Goal: Task Accomplishment & Management: Use online tool/utility

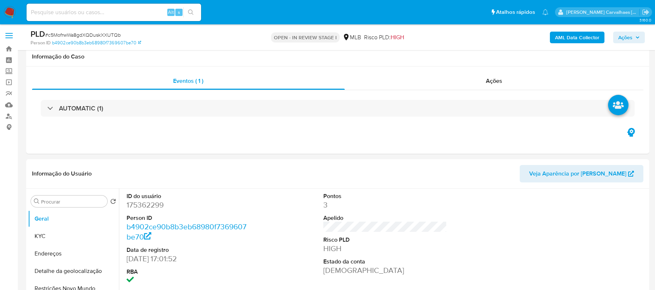
scroll to position [533, 0]
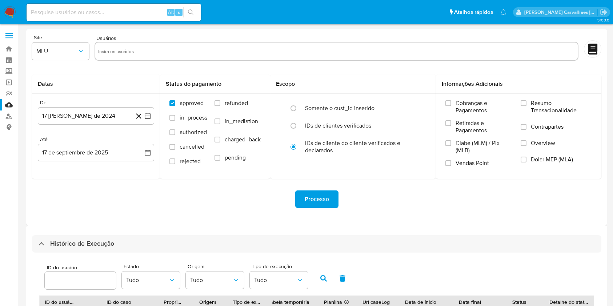
select select "20"
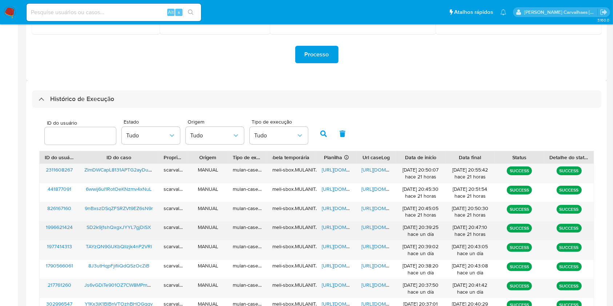
scroll to position [146, 0]
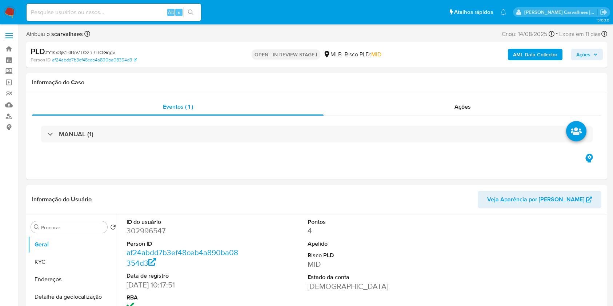
select select "10"
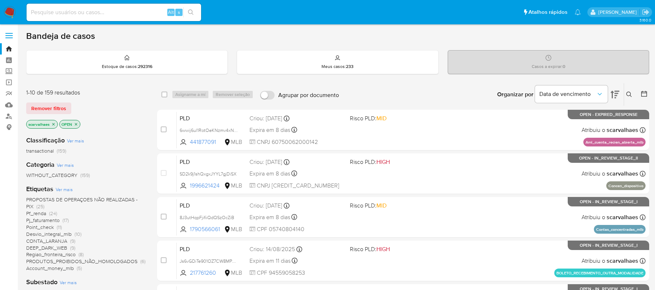
scroll to position [194, 0]
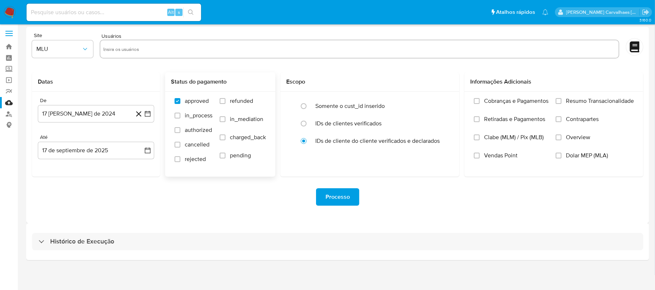
scroll to position [3, 0]
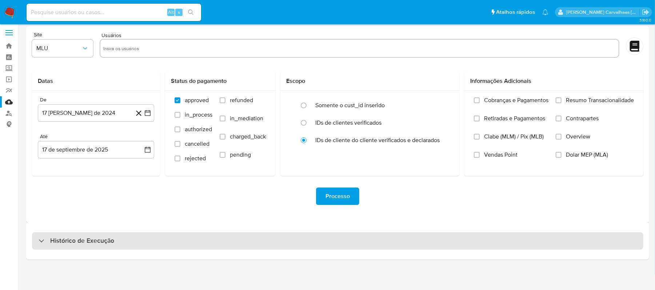
click at [44, 244] on div "Histórico de Execução" at bounding box center [77, 241] width 76 height 9
select select "10"
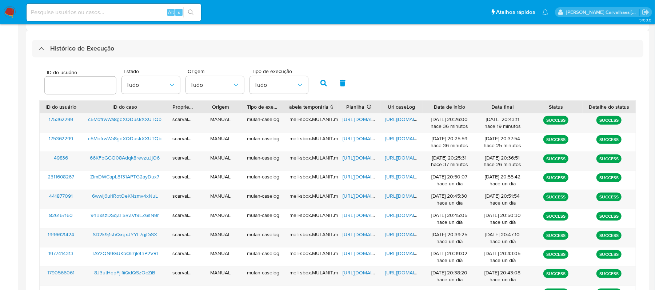
scroll to position [197, 0]
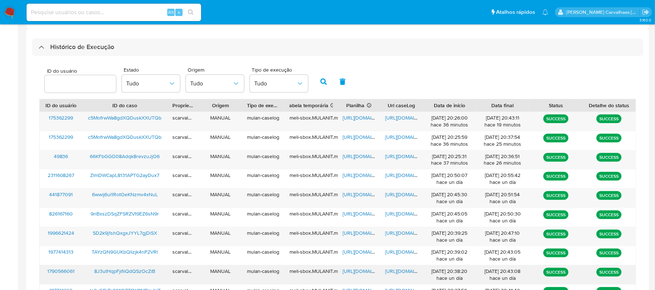
click at [399, 269] on span "https://docs.google.com/document/d/1zobRUwjv8aSetf5V49nY_a5v5xHQmFo92y-ByLBIJCY…" at bounding box center [411, 271] width 50 height 7
click at [355, 270] on span "https://docs.google.com/spreadsheets/d/18pCuHT80t1p2AmCYJDFW0UvHif6WUaDIu66oz-G…" at bounding box center [368, 271] width 50 height 7
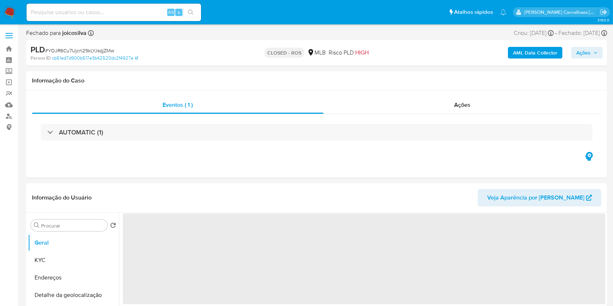
select select "10"
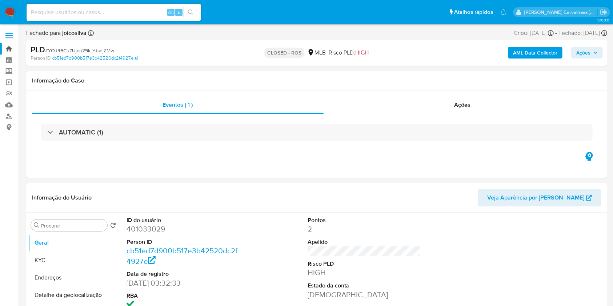
click at [10, 50] on link "Bandeja" at bounding box center [43, 48] width 87 height 11
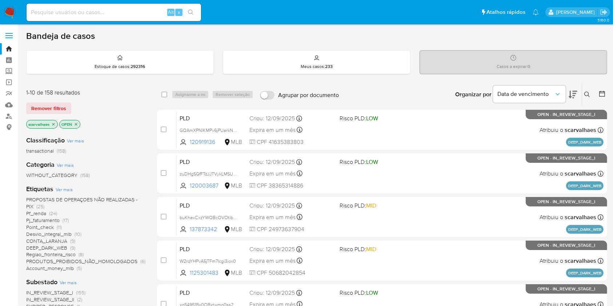
click at [579, 94] on div "Organizar por Data de vencimento" at bounding box center [516, 94] width 132 height 23
click at [575, 95] on icon at bounding box center [573, 95] width 9 height 8
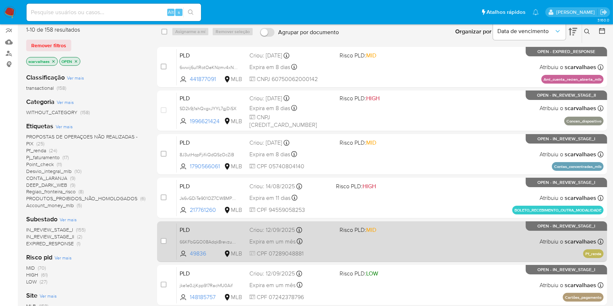
scroll to position [48, 0]
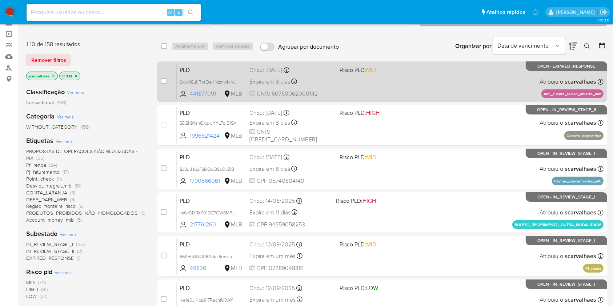
click at [329, 86] on div "PLD 6wwij6ul1RotOeKNzmv4xNuL 441877091 MLB Risco PLD: MID Criou: 12/08/2025 Cri…" at bounding box center [390, 81] width 427 height 37
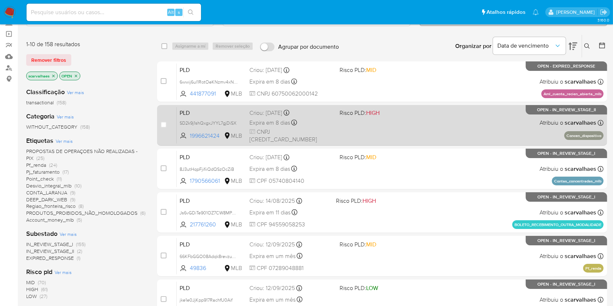
click at [454, 128] on div "PLD SD2k9j1shQxgxJYYL7gjDiSX 1996621424 MLB Risco PLD: HIGH Criou: 12/08/2025 C…" at bounding box center [390, 125] width 427 height 37
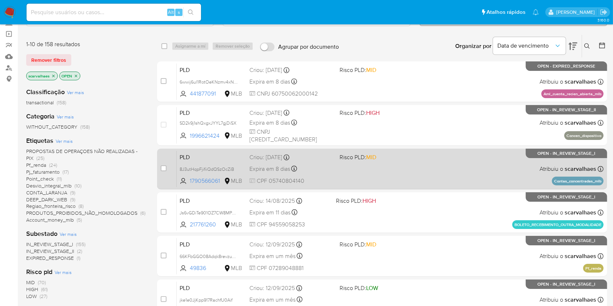
click at [404, 162] on div "PLD 8J3utHqpFjifiiQdQSzOcZiB 1790566061 MLB Risco PLD: MID Criou: 12/08/2025 Cr…" at bounding box center [390, 169] width 427 height 37
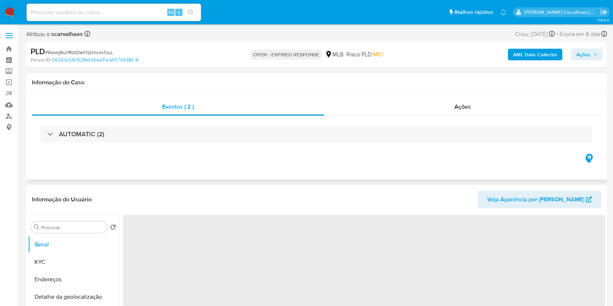
select select "10"
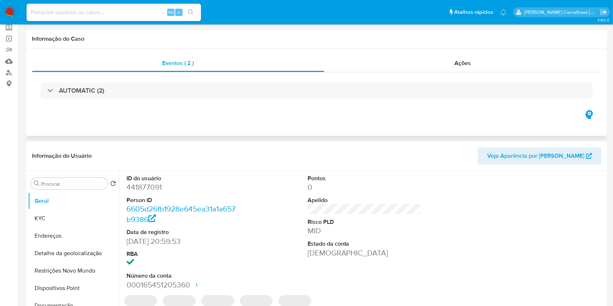
scroll to position [97, 0]
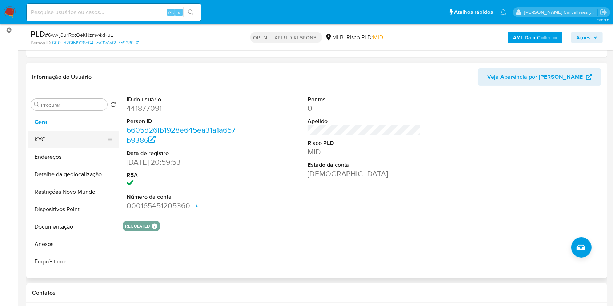
click at [41, 144] on button "KYC" at bounding box center [70, 139] width 85 height 17
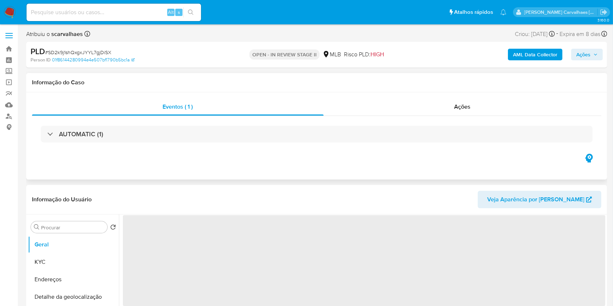
select select "10"
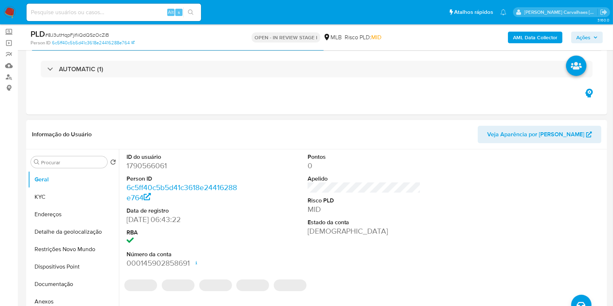
scroll to position [48, 0]
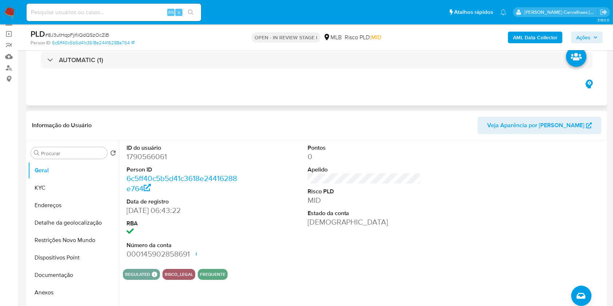
drag, startPoint x: 266, startPoint y: 1, endPoint x: 182, endPoint y: 81, distance: 116.0
click at [182, 81] on div "Eventos ( 1 ) Ações AUTOMATIC (1)" at bounding box center [316, 61] width 581 height 87
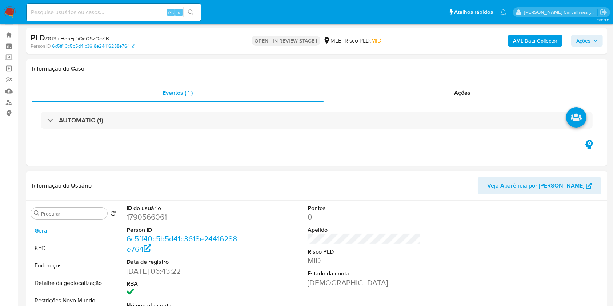
scroll to position [0, 0]
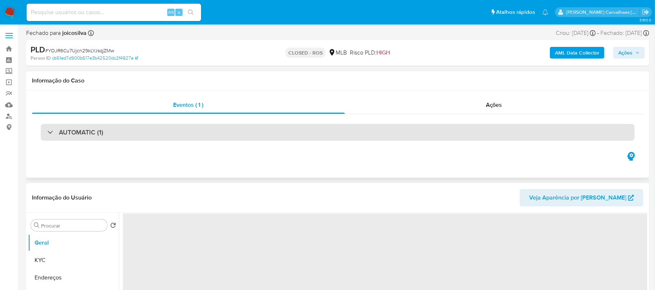
select select "10"
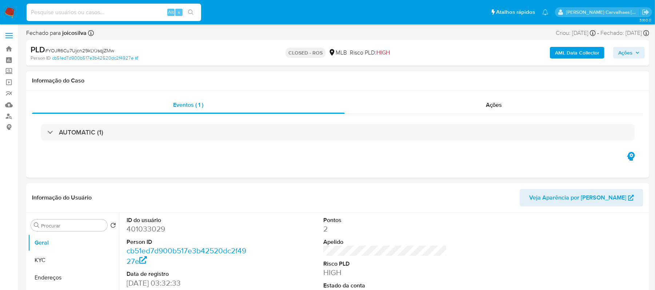
paste input "8J3utHqpFjifiiQdQSzOcZiB"
type input "8J3utHqpFjifiiQdQSzOcZiB"
click at [190, 15] on icon "search-icon" at bounding box center [191, 12] width 6 height 6
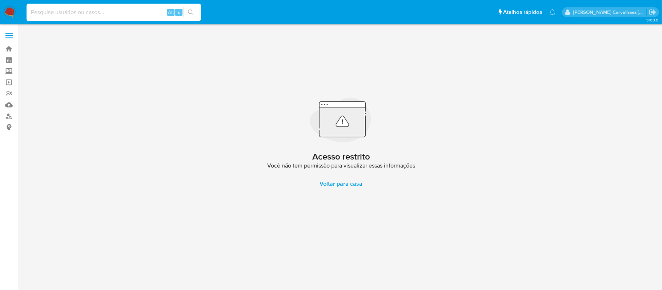
click at [79, 9] on input at bounding box center [114, 12] width 175 height 9
paste input "8J3utHqpFjifiiQdQSzOcZiB"
click at [29, 10] on input "8J3utHqpFjifiiQdQSzOcZiB" at bounding box center [114, 12] width 175 height 9
type input "8J3utHqpFjifiiQdQSzOcZiB"
click at [187, 12] on button "search-icon" at bounding box center [190, 12] width 15 height 10
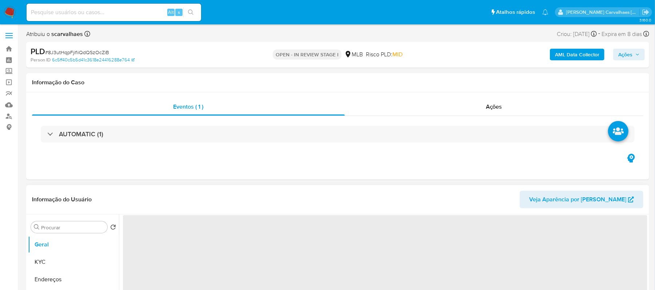
select select "10"
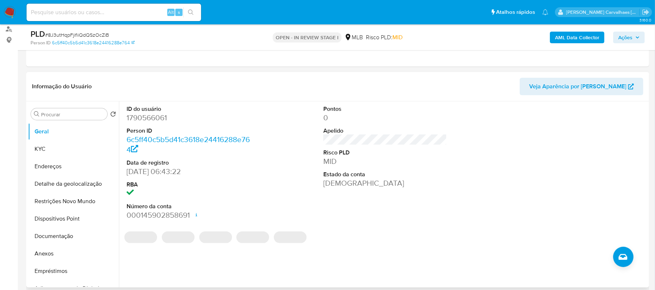
scroll to position [146, 0]
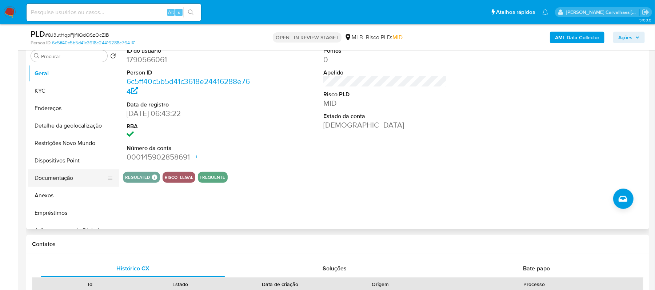
click at [66, 183] on button "Documentação" at bounding box center [70, 178] width 85 height 17
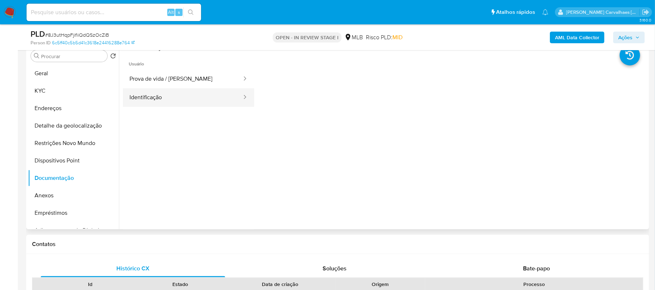
click at [160, 97] on button "Identificação" at bounding box center [183, 97] width 120 height 19
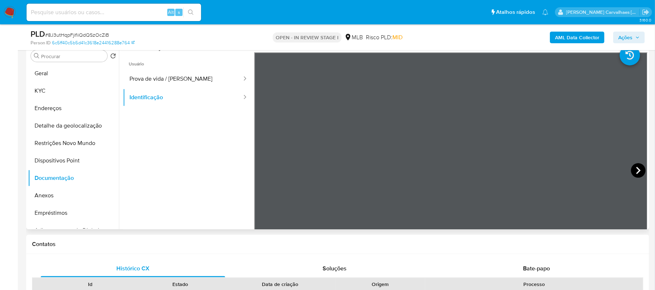
click at [639, 170] on icon at bounding box center [638, 170] width 15 height 15
click at [159, 81] on button "Prova de vida / Selfie" at bounding box center [183, 79] width 120 height 19
click at [72, 93] on button "KYC" at bounding box center [70, 90] width 85 height 17
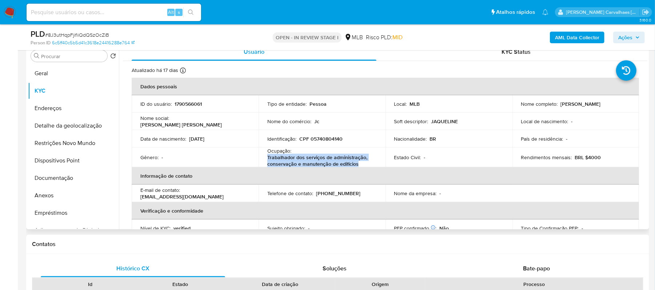
drag, startPoint x: 267, startPoint y: 159, endPoint x: 344, endPoint y: 162, distance: 77.2
click at [360, 166] on p "Trabalhador dos serviços de administração, conservação e manutenção de edifícios" at bounding box center [320, 160] width 107 height 13
copy p "Trabalhador dos serviços de administração, conservação e manutenção de edifícios"
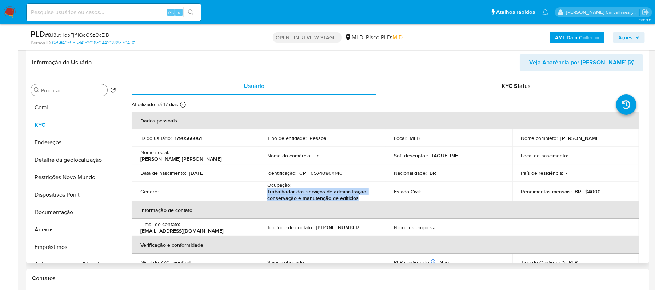
scroll to position [97, 0]
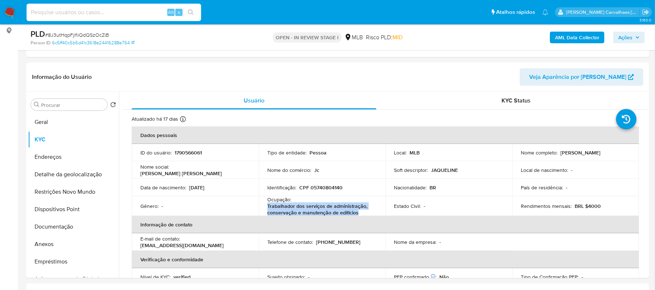
click at [76, 13] on input at bounding box center [114, 12] width 175 height 9
paste input "8J3utHqpFjifiiQdQSzOcZiB"
type input "8J3utHqpFjifiiQdQSzOcZiB"
click at [194, 9] on button "search-icon" at bounding box center [190, 12] width 15 height 10
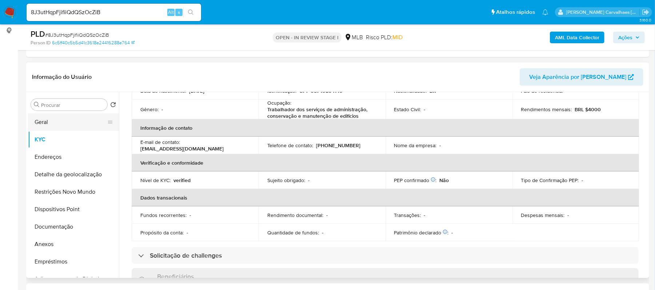
click at [60, 127] on button "Geral" at bounding box center [70, 122] width 85 height 17
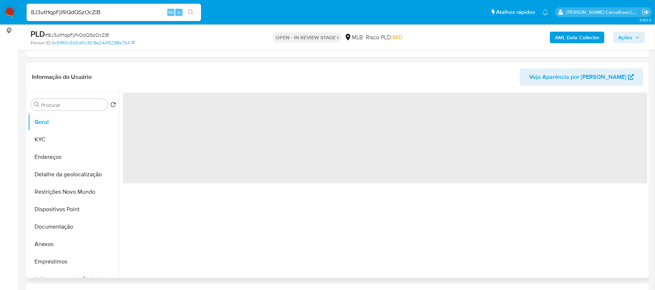
scroll to position [0, 0]
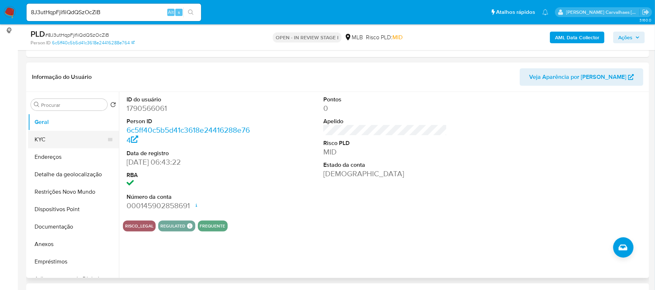
click at [49, 136] on button "KYC" at bounding box center [70, 139] width 85 height 17
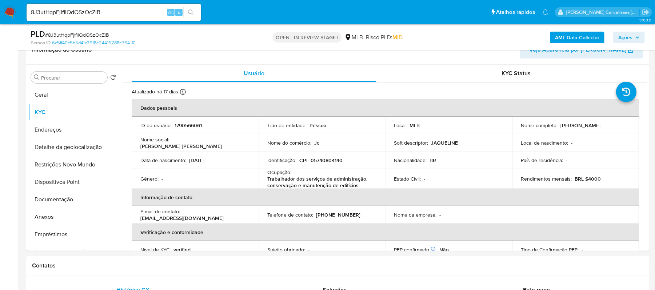
scroll to position [153, 0]
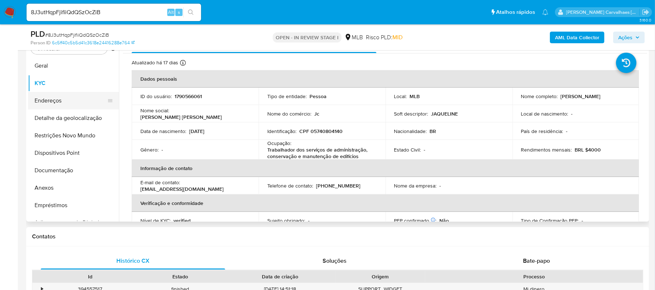
click at [64, 101] on button "Endereços" at bounding box center [70, 100] width 85 height 17
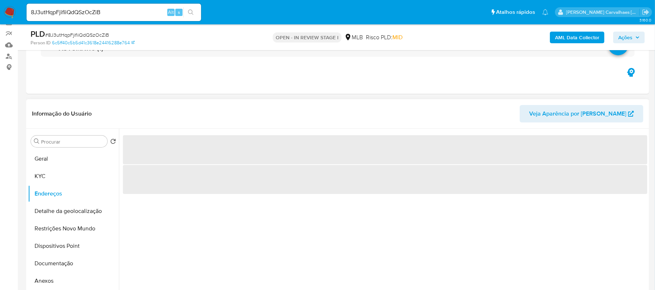
scroll to position [56, 0]
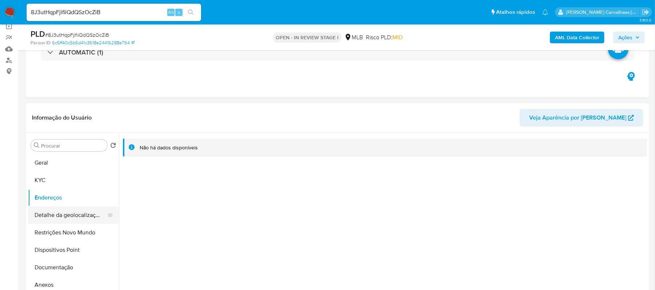
click at [55, 212] on button "Detalhe da geolocalização" at bounding box center [70, 215] width 85 height 17
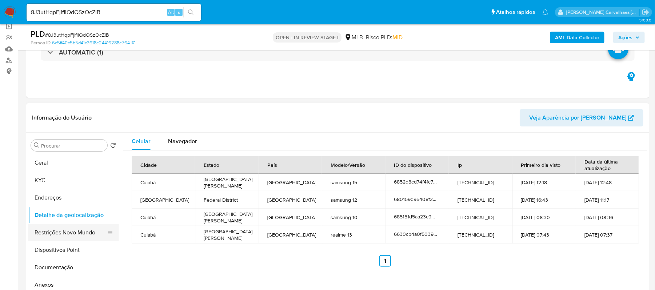
click at [56, 236] on button "Restrições Novo Mundo" at bounding box center [70, 232] width 85 height 17
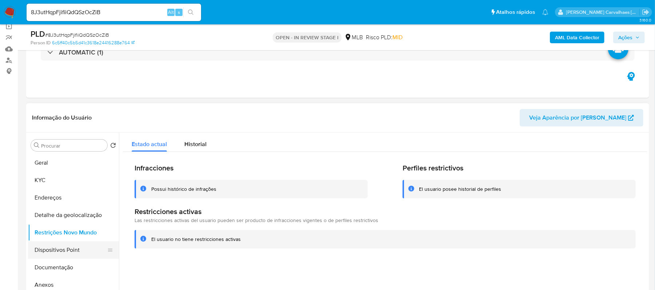
click at [74, 251] on button "Dispositivos Point" at bounding box center [70, 250] width 85 height 17
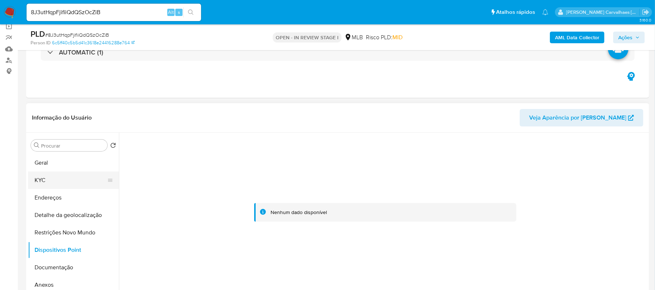
drag, startPoint x: 39, startPoint y: 178, endPoint x: 45, endPoint y: 183, distance: 8.0
click at [41, 178] on button "KYC" at bounding box center [70, 180] width 85 height 17
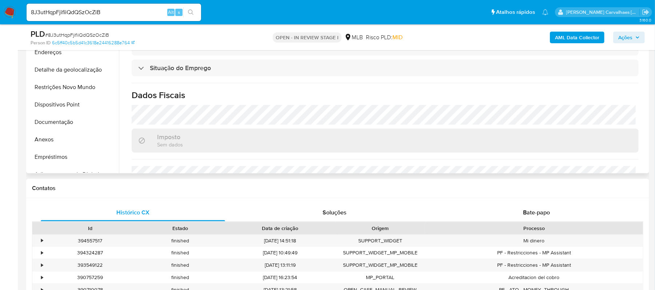
scroll to position [118, 0]
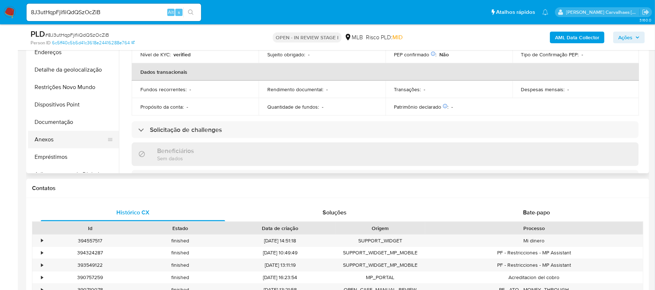
drag, startPoint x: 56, startPoint y: 137, endPoint x: 67, endPoint y: 137, distance: 10.9
click at [56, 137] on button "Anexos" at bounding box center [70, 139] width 85 height 17
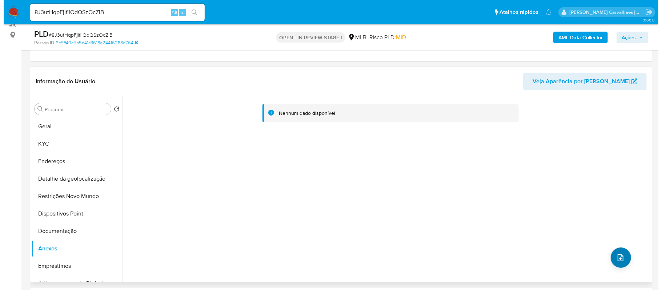
scroll to position [153, 0]
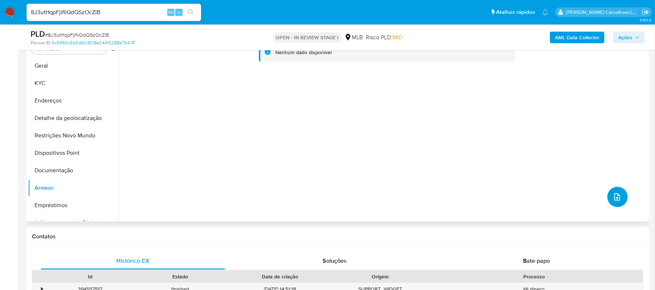
click at [613, 196] on icon "upload-file" at bounding box center [617, 197] width 9 height 9
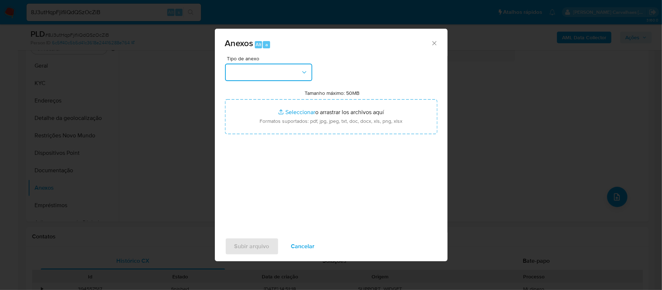
click at [307, 74] on icon "button" at bounding box center [304, 72] width 7 height 7
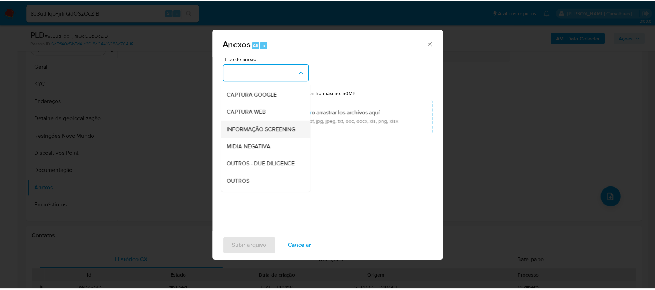
scroll to position [48, 0]
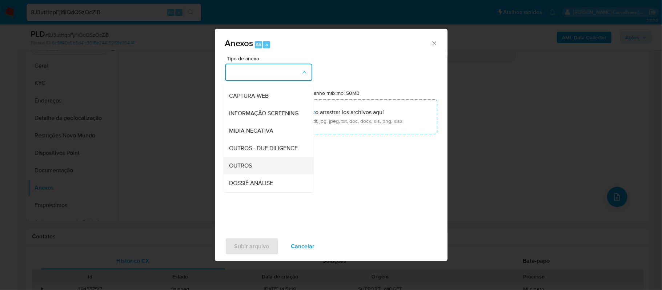
click at [255, 175] on div "OUTROS" at bounding box center [267, 165] width 74 height 17
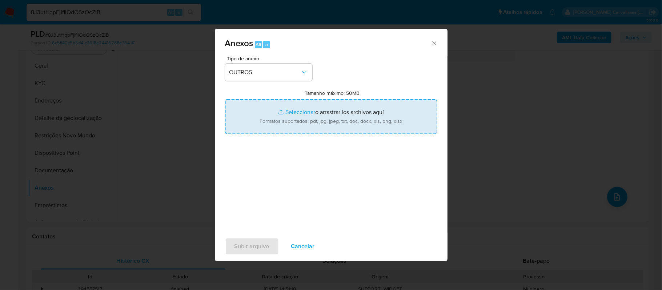
click at [286, 113] on input "Tamanho máximo: 50MB Seleccionar archivos" at bounding box center [331, 116] width 212 height 35
type input "C:\fakepath\Mulan Jaqueline 1790566061_2025_09_16_19_40_54 - Tabla dinámica 1.p…"
click at [289, 114] on input "Tamanho máximo: 50MB Seleccionar archivos" at bounding box center [331, 116] width 212 height 35
type input "C:\fakepath\SAR - XXXX - CPF 05740804140 - JAQUELINE CHRIS DE ALMEIDA.pdf"
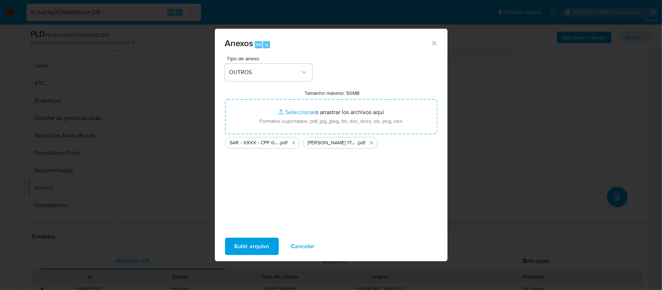
click at [244, 243] on span "Subir arquivo" at bounding box center [252, 247] width 35 height 16
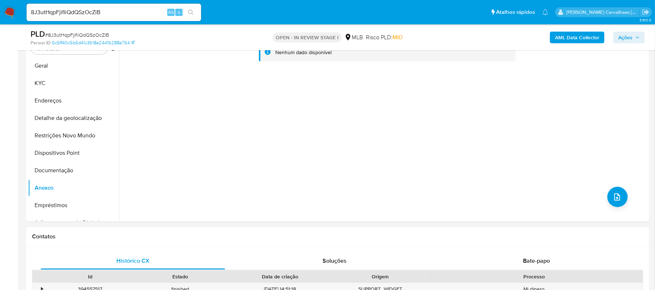
click at [625, 34] on span "Ações" at bounding box center [625, 38] width 14 height 12
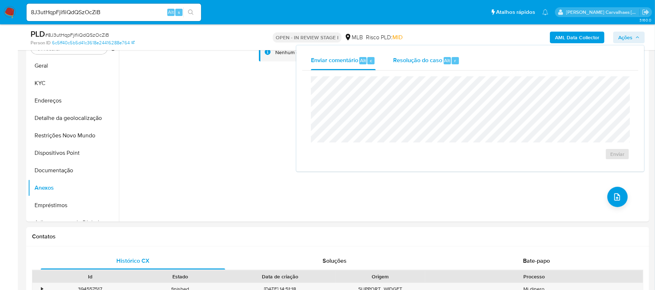
click at [418, 58] on span "Resolução do caso" at bounding box center [417, 60] width 49 height 8
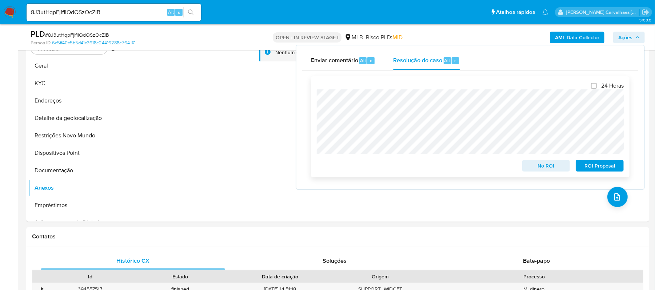
click at [594, 167] on span "ROI Proposal" at bounding box center [600, 166] width 38 height 10
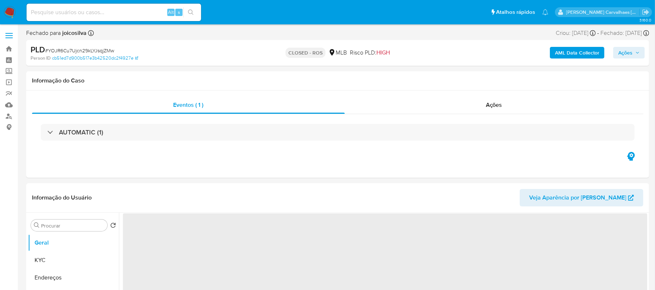
select select "10"
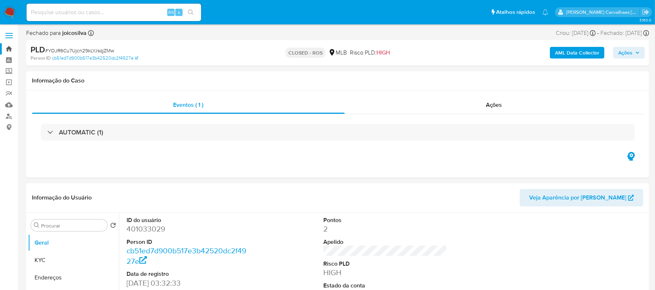
click at [11, 50] on link "Bandeja" at bounding box center [43, 48] width 87 height 11
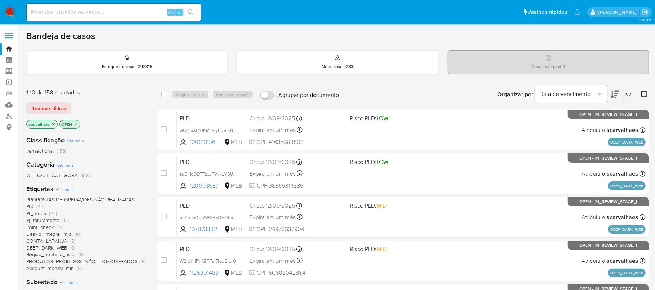
click at [55, 127] on p "scarvalhaes" at bounding box center [42, 124] width 31 height 8
click at [53, 123] on icon "close-filter" at bounding box center [53, 124] width 4 height 4
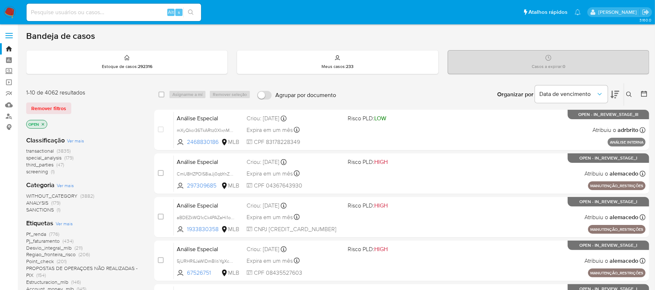
click at [44, 124] on icon "close-filter" at bounding box center [43, 124] width 3 height 3
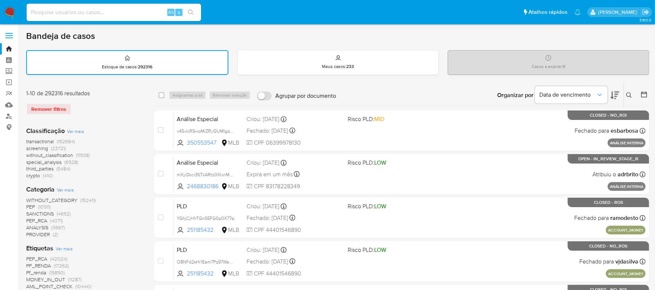
click at [67, 247] on span "Ver mais" at bounding box center [64, 249] width 17 height 7
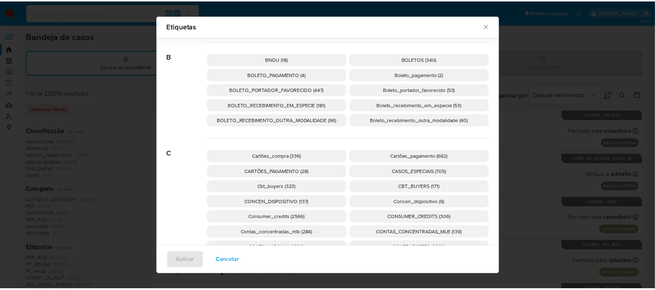
scroll to position [528, 0]
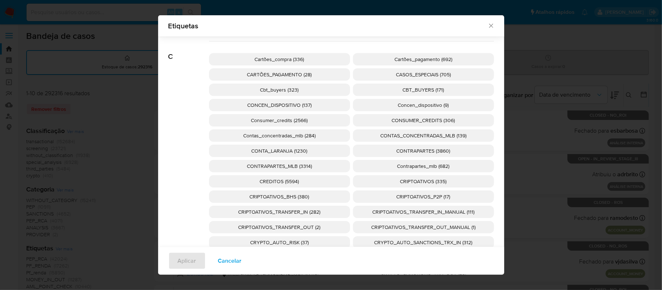
click at [283, 137] on span "Contas_concentradas_mlb (284)" at bounding box center [279, 135] width 72 height 7
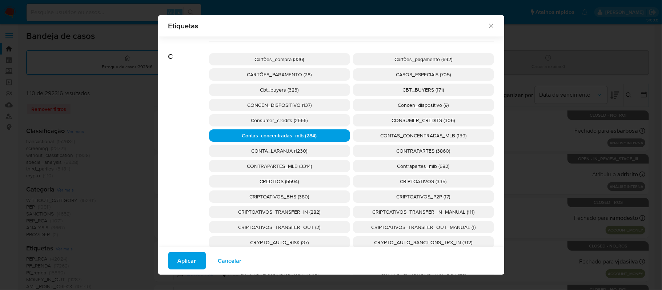
click at [178, 259] on span "Aplicar" at bounding box center [187, 261] width 19 height 16
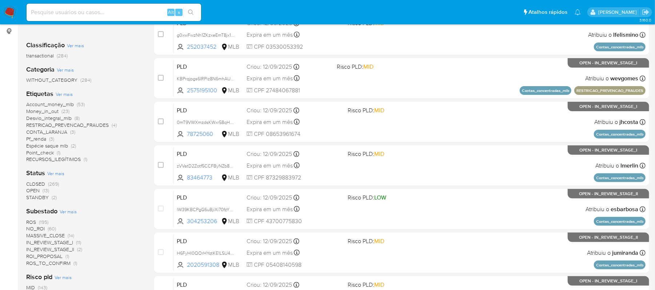
scroll to position [97, 0]
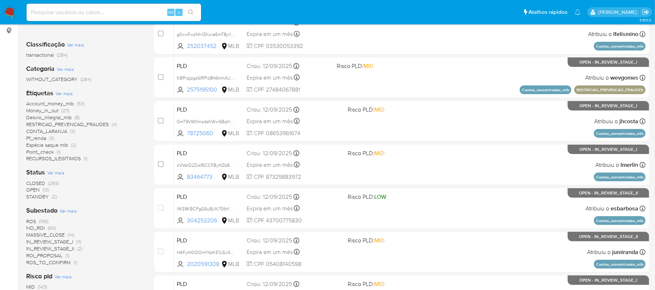
click at [38, 182] on span "CLOSED" at bounding box center [35, 183] width 19 height 7
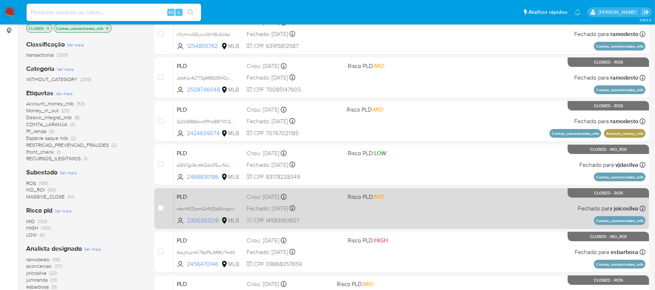
click at [407, 206] on div "PLD sfenNf1ZIamtGHNZb8Arogow 2300263216 MLB Risco PLD: MID Criou: 12/08/2025 Cr…" at bounding box center [410, 208] width 472 height 37
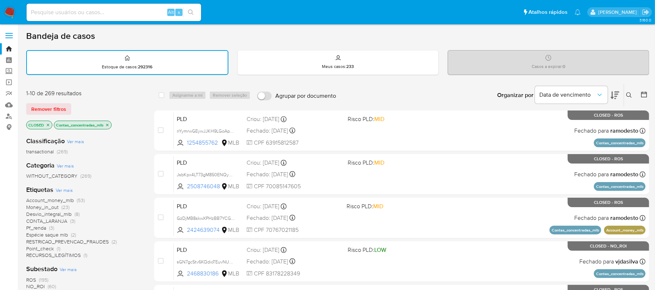
click at [47, 124] on icon "close-filter" at bounding box center [48, 125] width 4 height 4
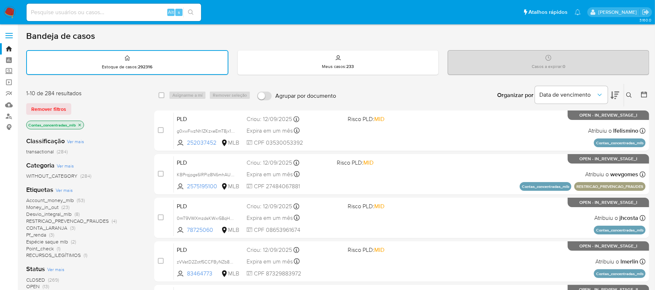
click at [80, 125] on icon "close-filter" at bounding box center [79, 125] width 4 height 4
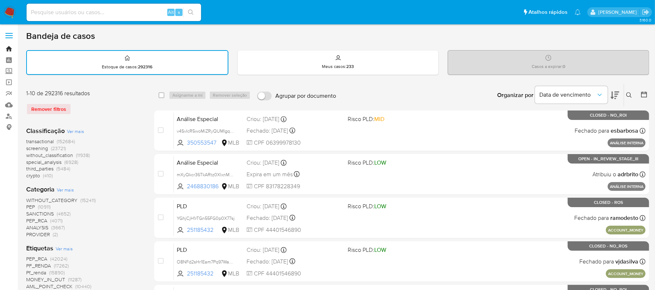
click at [10, 46] on link "Bandeja" at bounding box center [43, 48] width 87 height 11
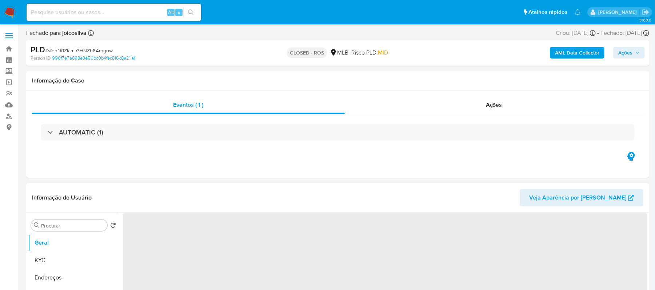
select select "10"
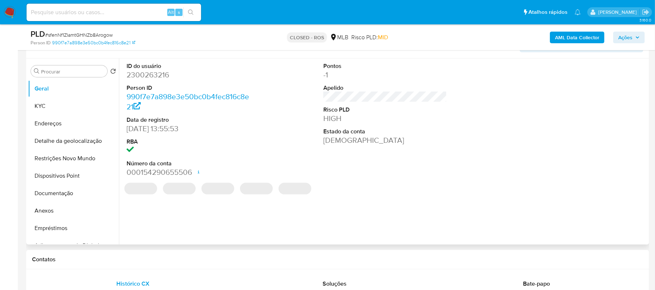
scroll to position [146, 0]
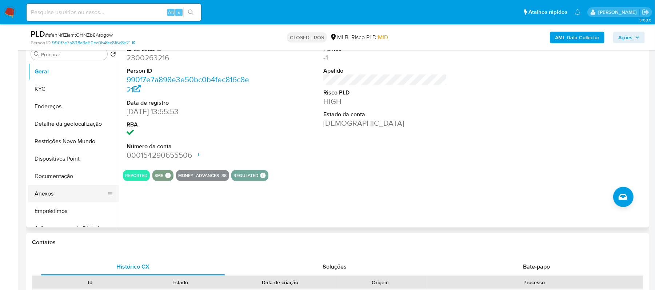
click at [49, 191] on button "Anexos" at bounding box center [70, 193] width 85 height 17
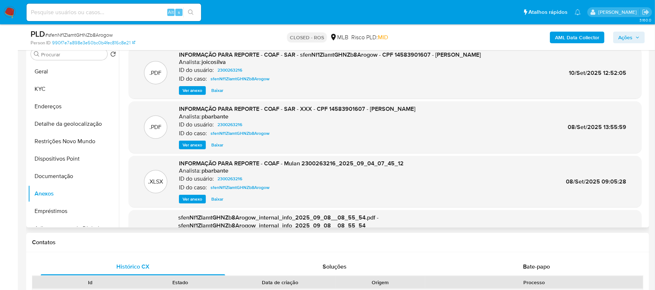
scroll to position [97, 0]
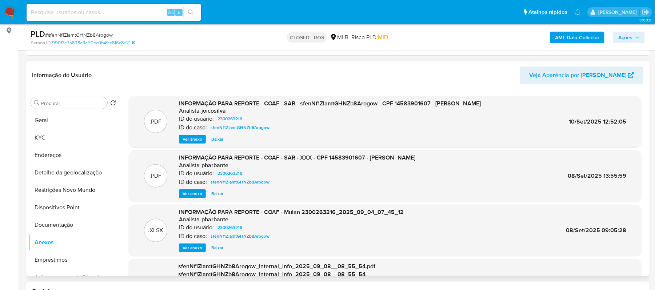
click at [190, 140] on span "Ver anexo" at bounding box center [193, 139] width 20 height 7
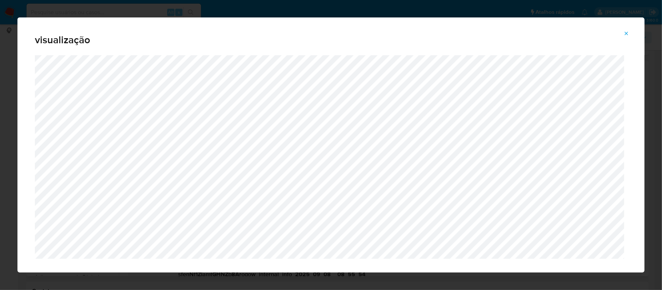
click at [626, 32] on icon "Attachment preview" at bounding box center [627, 34] width 6 height 6
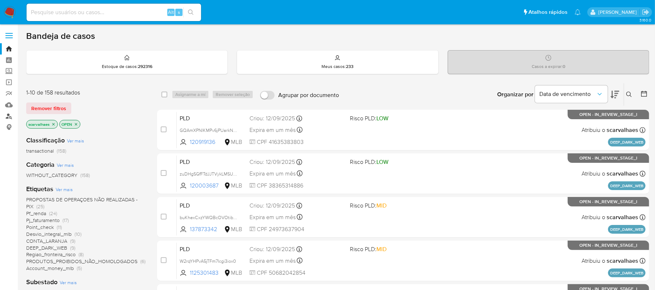
click at [9, 114] on link "Localizador de pessoas" at bounding box center [43, 116] width 87 height 11
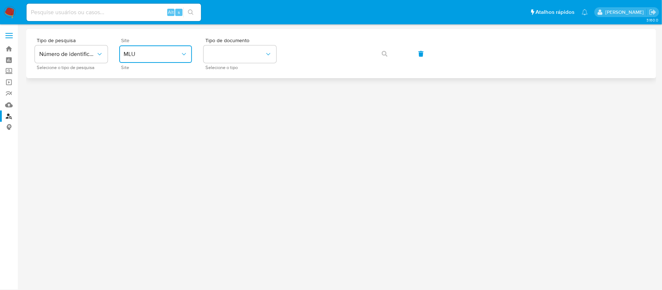
click at [145, 50] on button "MLU" at bounding box center [155, 53] width 73 height 17
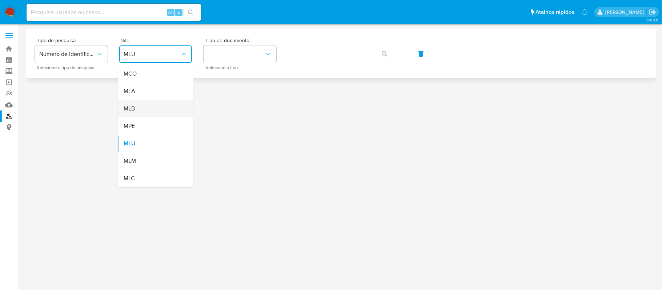
click at [163, 111] on div "MLB" at bounding box center [154, 108] width 60 height 17
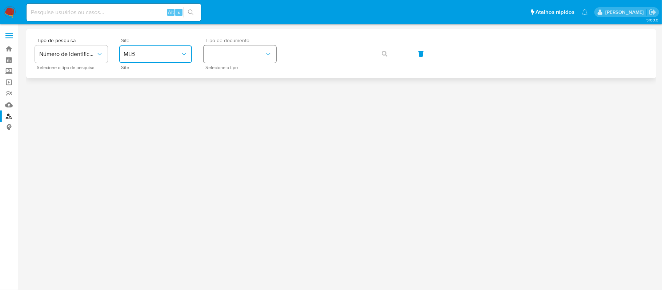
click at [248, 58] on button "identificationType" at bounding box center [240, 53] width 73 height 17
click at [239, 96] on div "CPF CPF" at bounding box center [238, 102] width 60 height 25
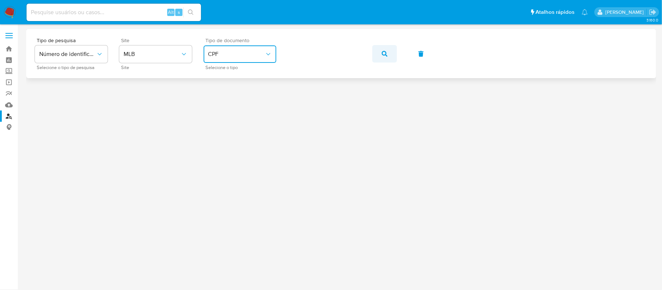
click at [385, 55] on icon "button" at bounding box center [385, 54] width 6 height 6
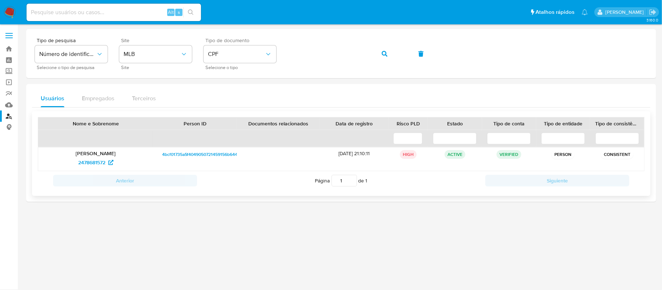
click at [105, 153] on p "[PERSON_NAME]" at bounding box center [95, 153] width 105 height 7
click at [100, 162] on span "2478681572" at bounding box center [91, 163] width 27 height 12
click at [274, 57] on div "Tipo de pesquisa Número de identificação Selecione o tipo de pesquisa Site MLB …" at bounding box center [341, 54] width 613 height 32
click at [379, 52] on button "button" at bounding box center [385, 53] width 25 height 17
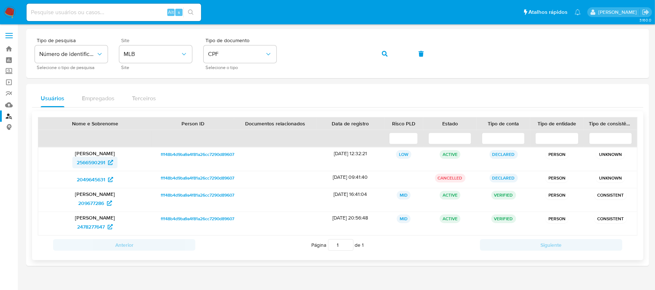
click at [104, 160] on span "2566590291" at bounding box center [91, 163] width 28 height 12
click at [95, 203] on span "209677286" at bounding box center [91, 204] width 26 height 12
click at [91, 226] on span "2478277647" at bounding box center [91, 227] width 28 height 12
click at [99, 180] on span "2049645631" at bounding box center [91, 180] width 28 height 12
click at [389, 54] on button "button" at bounding box center [385, 53] width 25 height 17
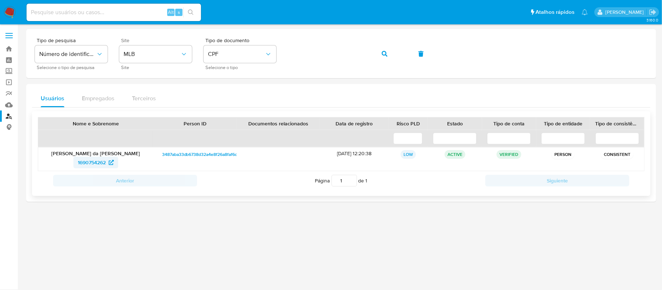
click at [104, 163] on span "1690754262" at bounding box center [92, 163] width 28 height 12
click at [274, 55] on div "Tipo de pesquisa Número de identificação Selecione o tipo de pesquisa Site MLB …" at bounding box center [341, 54] width 613 height 32
click at [381, 54] on button "button" at bounding box center [385, 53] width 25 height 17
click at [107, 162] on span "2478681572" at bounding box center [95, 163] width 35 height 12
click at [8, 48] on link "Bandeja" at bounding box center [43, 48] width 87 height 11
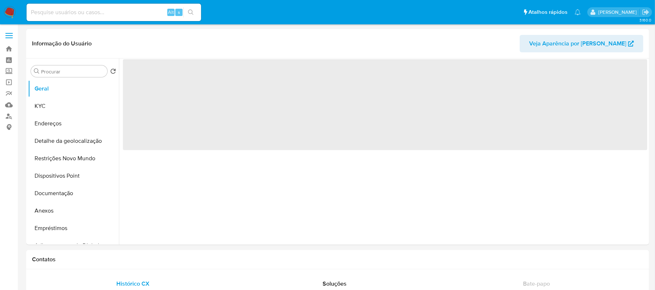
select select "10"
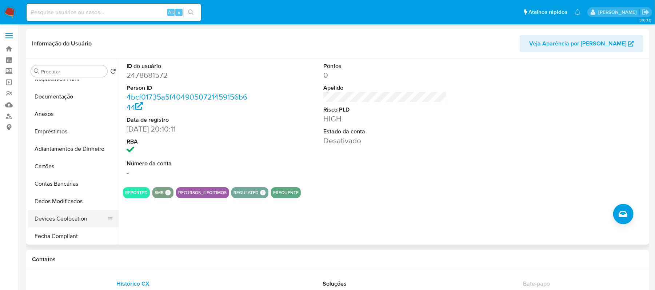
scroll to position [48, 0]
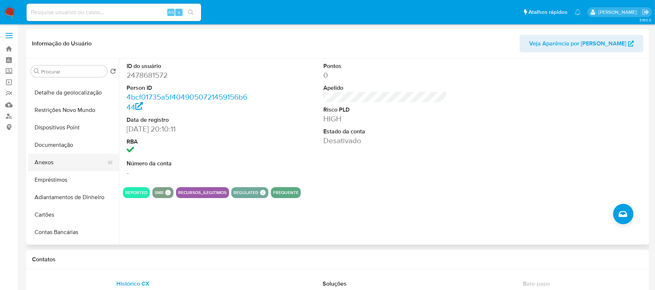
click at [59, 162] on button "Anexos" at bounding box center [70, 162] width 85 height 17
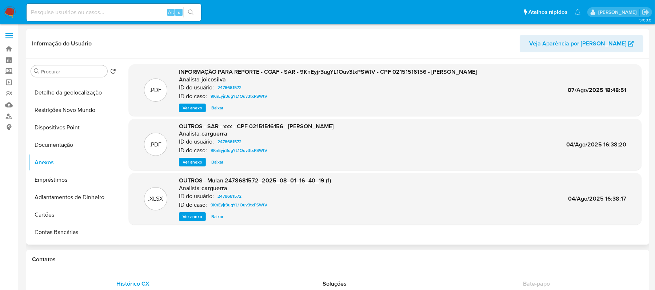
click at [198, 110] on span "Ver anexo" at bounding box center [193, 107] width 20 height 7
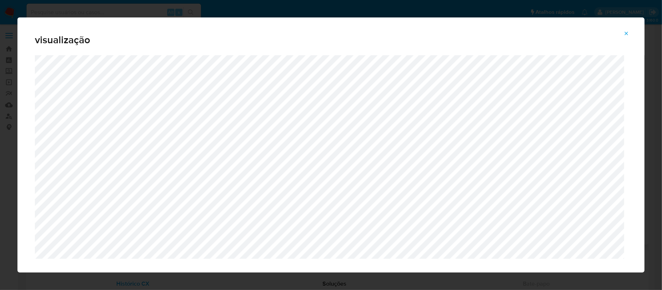
click at [626, 34] on icon "Attachment preview" at bounding box center [627, 34] width 6 height 6
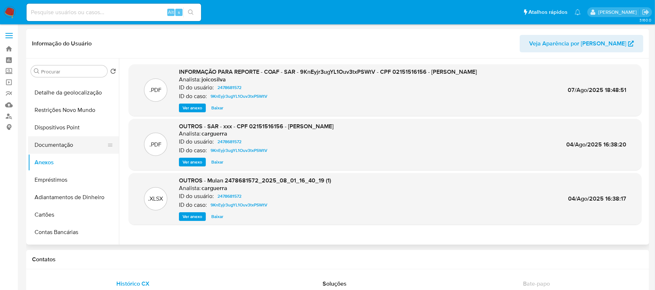
click at [59, 143] on button "Documentação" at bounding box center [70, 144] width 85 height 17
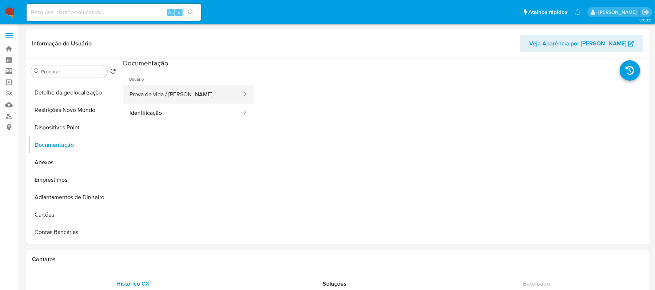
click at [169, 95] on button "Prova de vida / [PERSON_NAME]" at bounding box center [183, 94] width 120 height 19
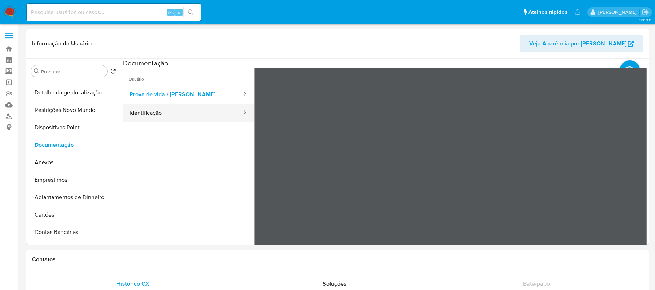
click at [188, 116] on button "Identificação" at bounding box center [183, 113] width 120 height 19
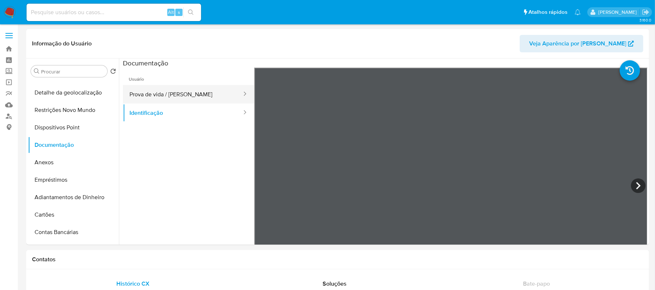
click at [194, 95] on button "Prova de vida / [PERSON_NAME]" at bounding box center [183, 94] width 120 height 19
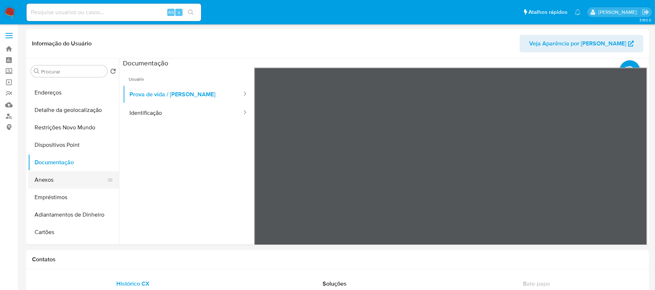
scroll to position [0, 0]
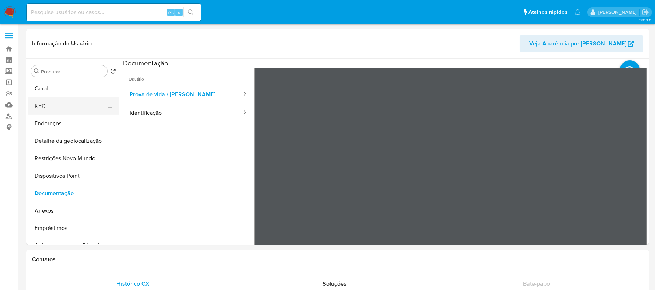
click at [69, 102] on button "KYC" at bounding box center [70, 105] width 85 height 17
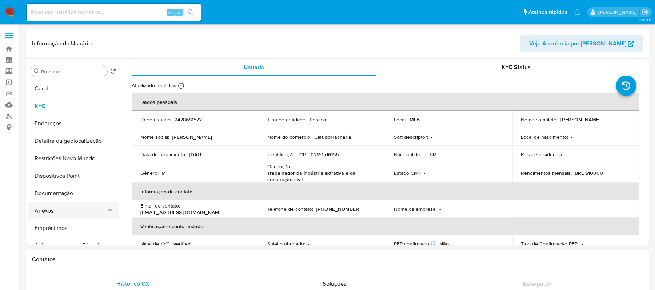
click at [53, 213] on button "Anexos" at bounding box center [70, 210] width 85 height 17
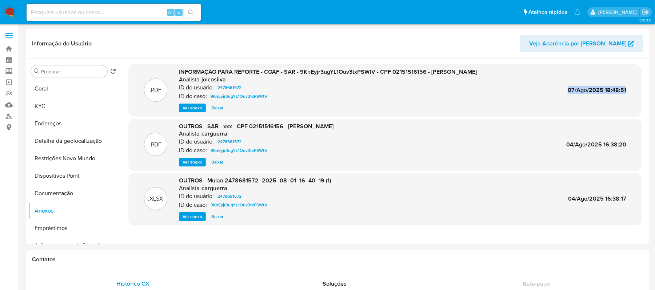
drag, startPoint x: 566, startPoint y: 89, endPoint x: 625, endPoint y: 81, distance: 58.7
click at [625, 81] on div ".PDF INFORMAÇÃO PARA REPORTE - COAF - SAR - 9KnEyjr3ugYL1Ouv3txPSWtV - CPF 0215…" at bounding box center [385, 90] width 506 height 44
copy span "07/Ago/2025 18:48:51"
click at [77, 85] on button "Geral" at bounding box center [70, 88] width 85 height 17
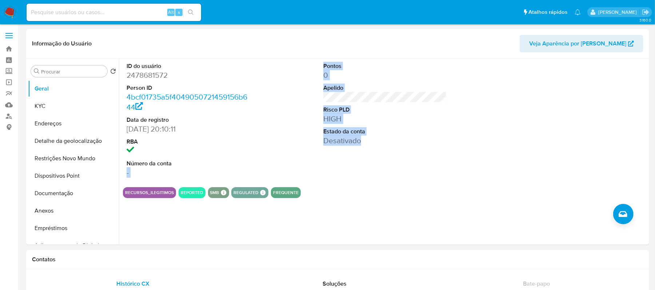
drag, startPoint x: 121, startPoint y: 175, endPoint x: 282, endPoint y: 196, distance: 162.9
click at [282, 196] on div "ID do usuário 2478681572 Person ID 4bcf01735a5f4049050721459156b644 Data de reg…" at bounding box center [383, 152] width 529 height 186
click at [365, 174] on div "Pontos 0 Apelido Risco PLD HIGH Estado da conta Desativado" at bounding box center [385, 120] width 131 height 123
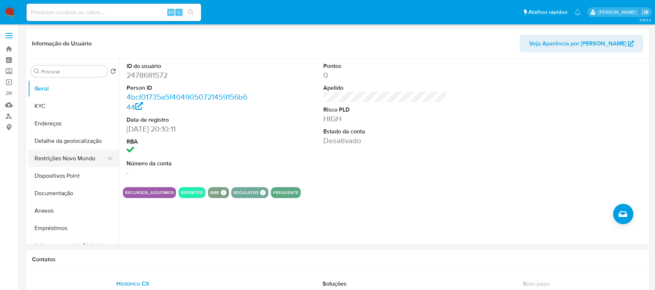
click at [71, 162] on button "Restrições Novo Mundo" at bounding box center [70, 158] width 85 height 17
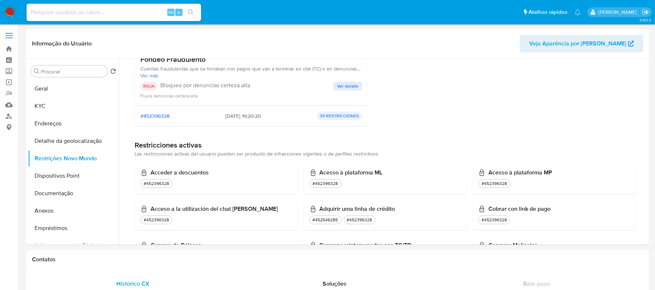
scroll to position [194, 0]
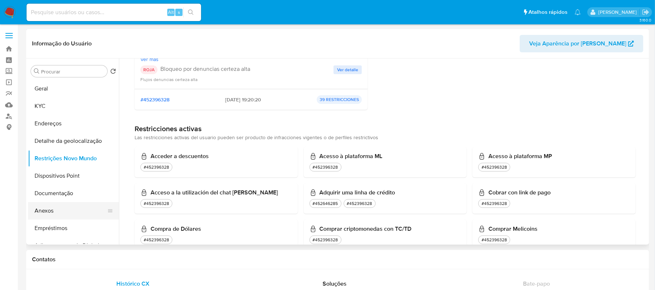
click at [62, 207] on button "Anexos" at bounding box center [70, 210] width 85 height 17
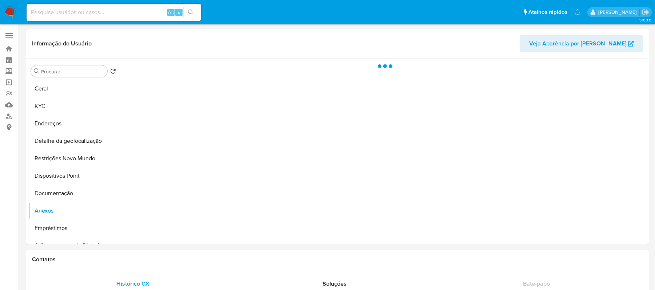
scroll to position [0, 0]
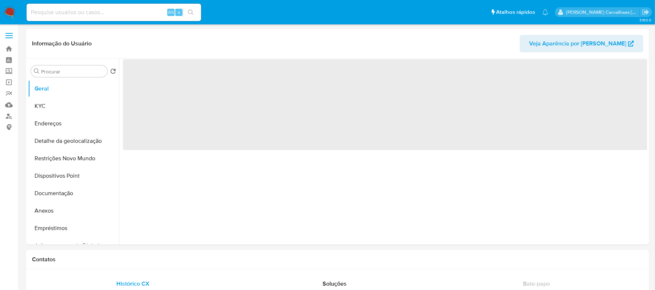
select select "10"
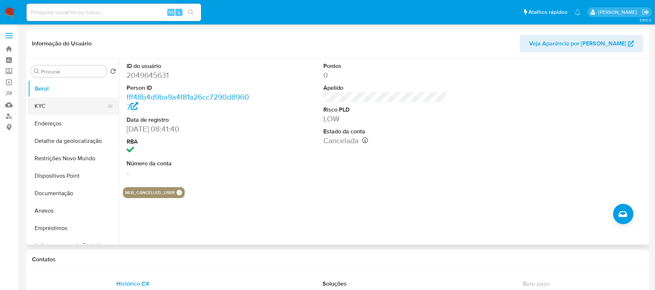
click at [41, 105] on button "KYC" at bounding box center [70, 105] width 85 height 17
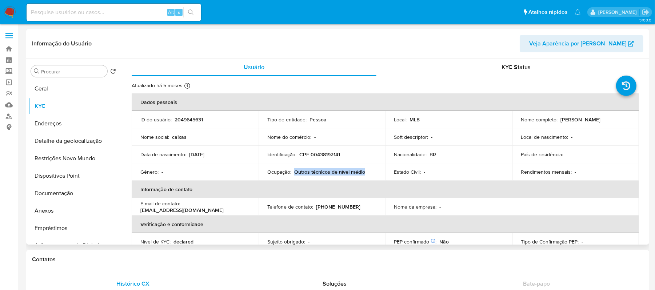
drag, startPoint x: 294, startPoint y: 174, endPoint x: 365, endPoint y: 174, distance: 70.2
click at [365, 174] on div "Ocupação : Outros técnicos de nível médio" at bounding box center [322, 172] width 110 height 7
copy p "Outros técnicos de nível médio"
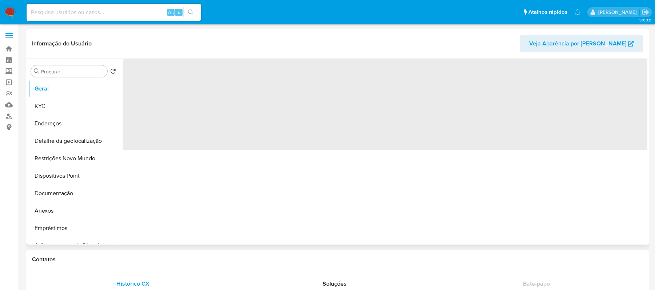
select select "10"
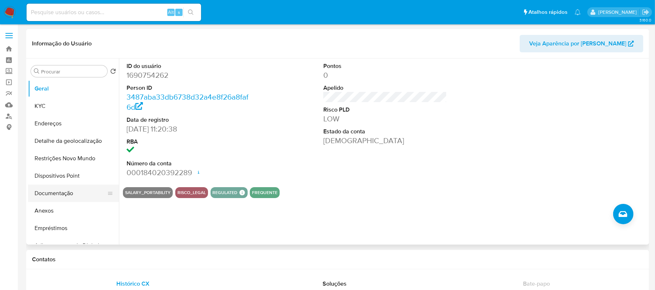
click at [57, 191] on button "Documentação" at bounding box center [70, 193] width 85 height 17
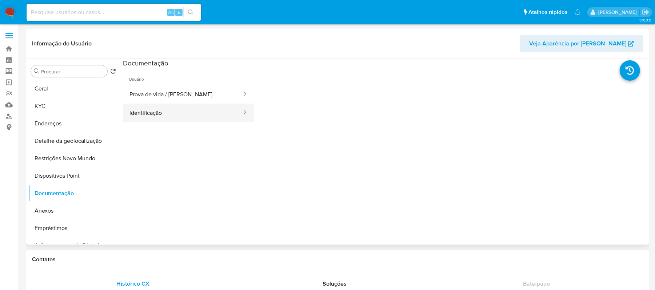
click at [171, 111] on button "Identificação" at bounding box center [183, 113] width 120 height 19
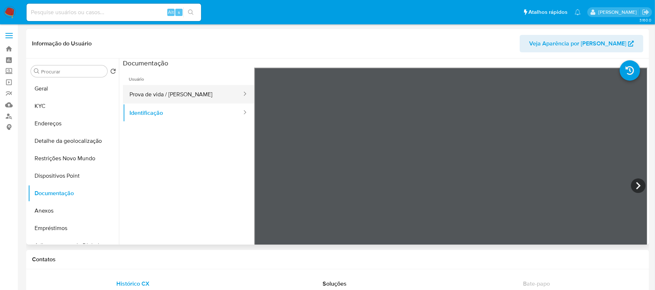
drag, startPoint x: 171, startPoint y: 89, endPoint x: 176, endPoint y: 91, distance: 5.6
click at [172, 89] on button "Prova de vida / [PERSON_NAME]" at bounding box center [183, 94] width 120 height 19
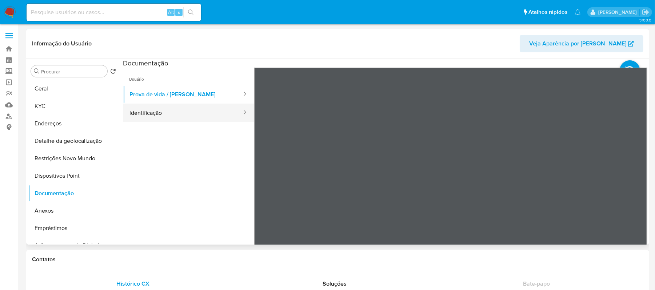
click at [162, 114] on button "Identificação" at bounding box center [183, 113] width 120 height 19
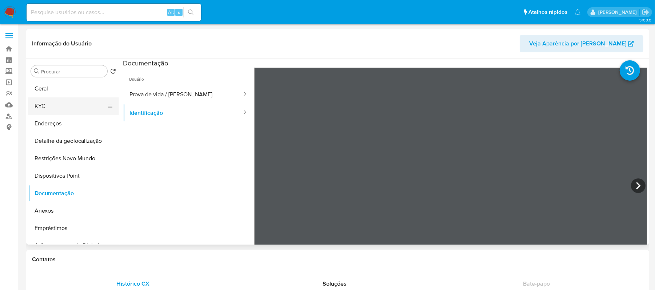
click at [47, 103] on button "KYC" at bounding box center [70, 105] width 85 height 17
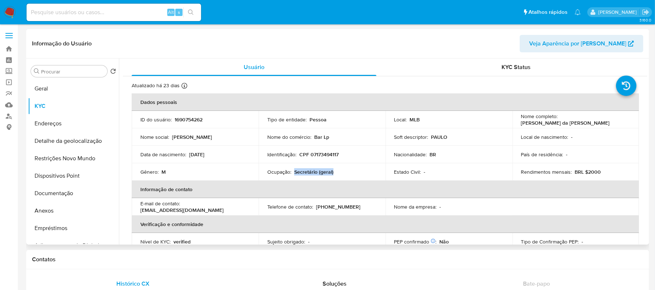
drag, startPoint x: 293, startPoint y: 172, endPoint x: 333, endPoint y: 172, distance: 40.4
click at [335, 172] on div "Ocupação : Secretário (geral)" at bounding box center [322, 172] width 110 height 7
copy p "Secretário (geral)"
click at [58, 209] on button "Anexos" at bounding box center [70, 210] width 85 height 17
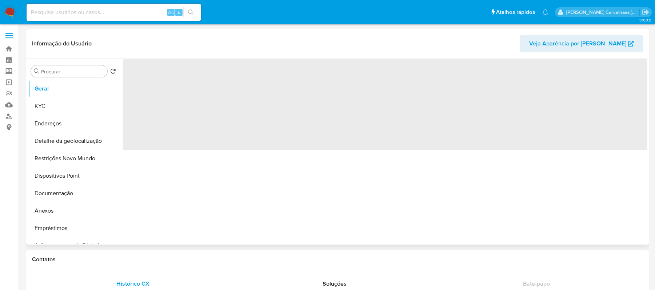
select select "10"
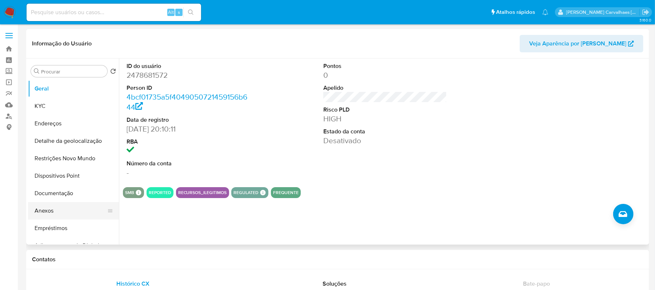
click at [57, 209] on button "Anexos" at bounding box center [70, 210] width 85 height 17
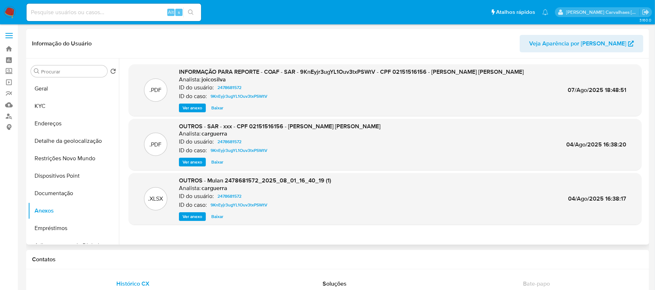
click at [192, 107] on span "Ver anexo" at bounding box center [193, 107] width 20 height 7
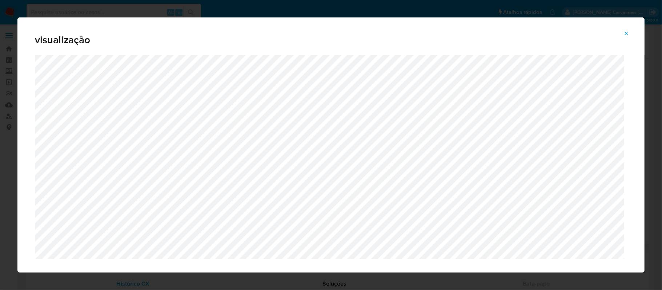
click at [627, 34] on icon "Attachment preview" at bounding box center [627, 34] width 6 height 6
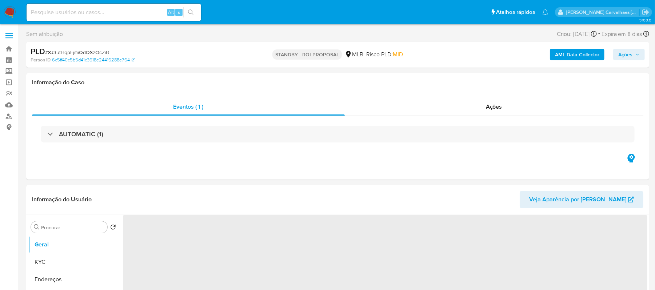
select select "10"
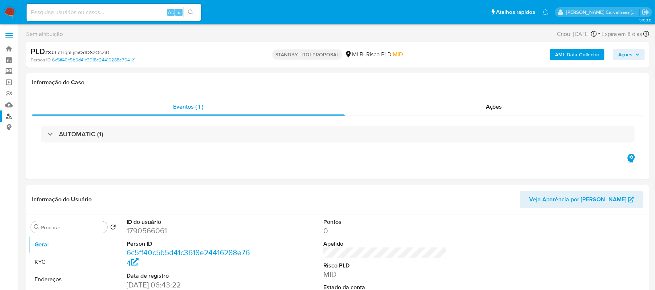
click at [9, 115] on link "Localizador de pessoas" at bounding box center [43, 116] width 87 height 11
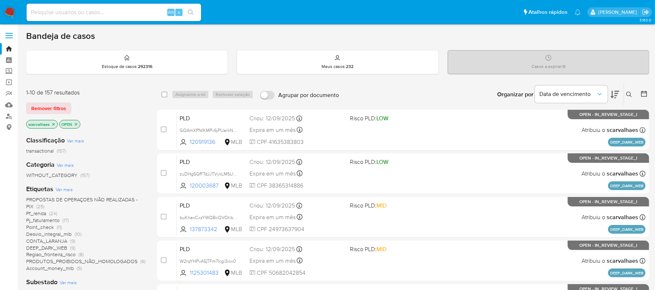
click at [614, 95] on icon at bounding box center [615, 94] width 9 height 9
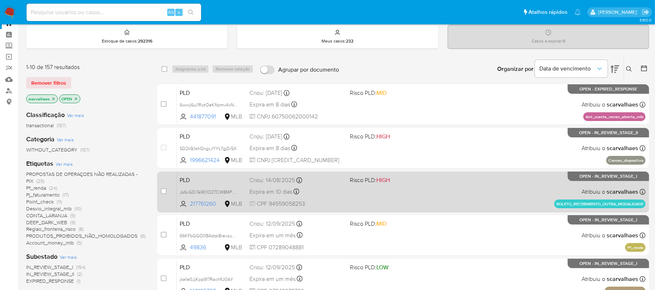
scroll to position [48, 0]
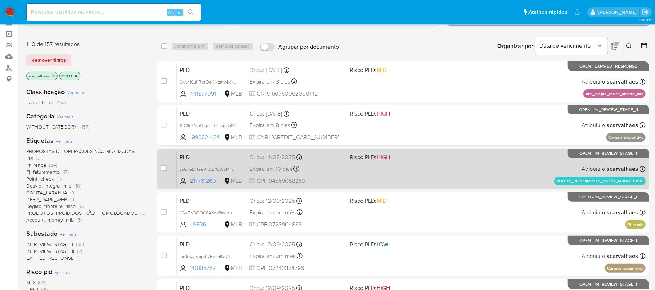
click at [362, 177] on div "PLD Js6vGDiTe901OZ7CW8MPmJUT 217761260 MLB Risco PLD: HIGH Criou: 14/08/2025 Cr…" at bounding box center [411, 169] width 469 height 37
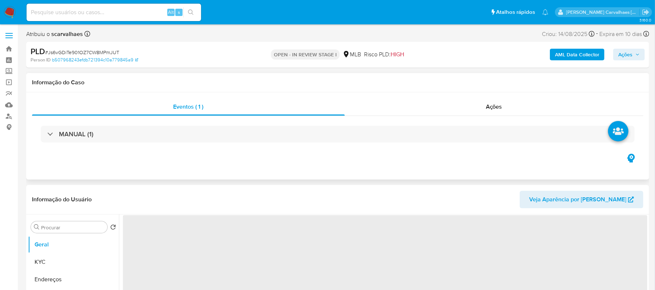
select select "10"
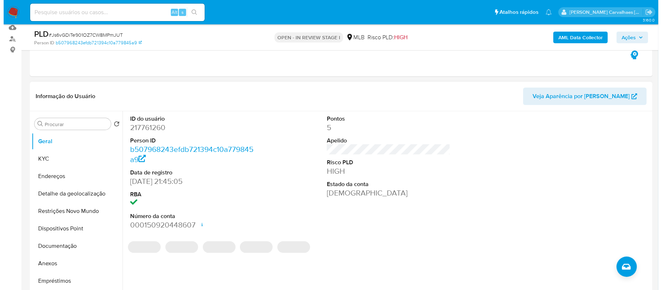
scroll to position [97, 0]
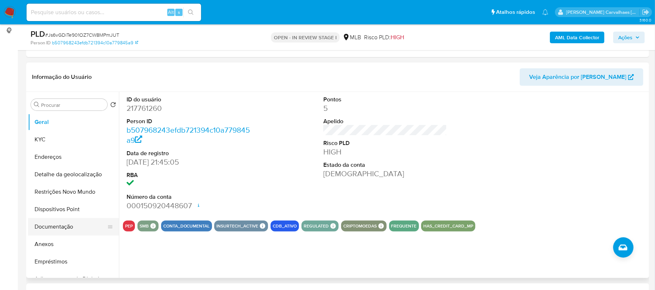
click at [57, 228] on button "Documentação" at bounding box center [70, 226] width 85 height 17
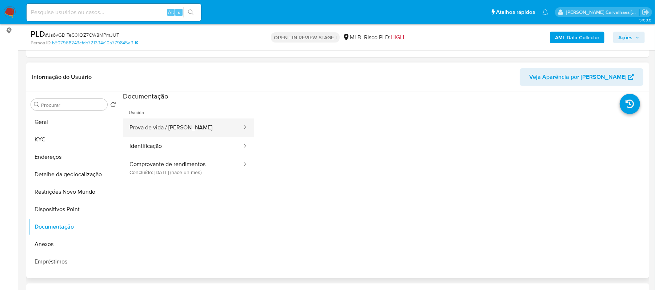
click at [166, 132] on button "Prova de vida / [PERSON_NAME]" at bounding box center [183, 128] width 120 height 19
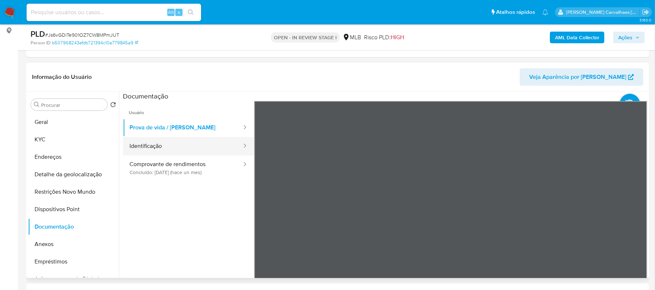
click at [168, 144] on button "Identificação" at bounding box center [183, 146] width 120 height 19
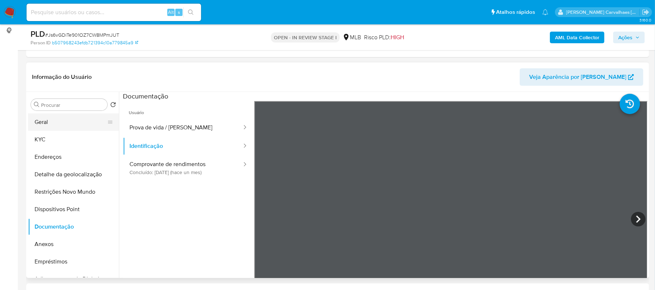
click at [57, 124] on button "Geral" at bounding box center [70, 122] width 85 height 17
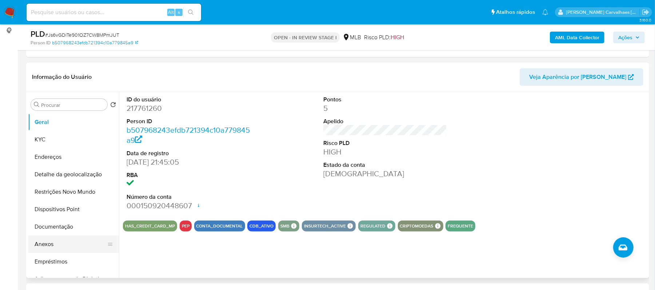
click at [44, 239] on button "Anexos" at bounding box center [70, 244] width 85 height 17
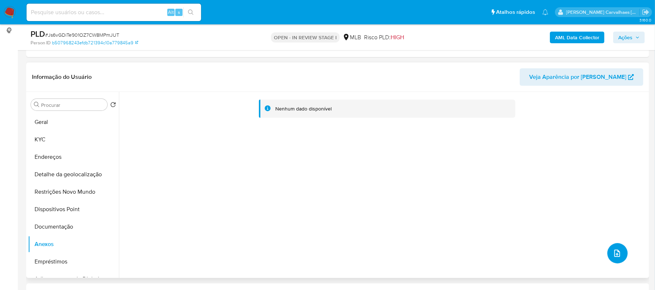
click at [609, 258] on button "upload-file" at bounding box center [618, 253] width 20 height 20
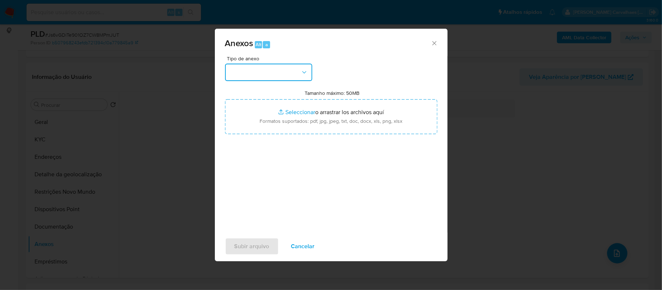
click at [306, 72] on icon "button" at bounding box center [304, 72] width 7 height 7
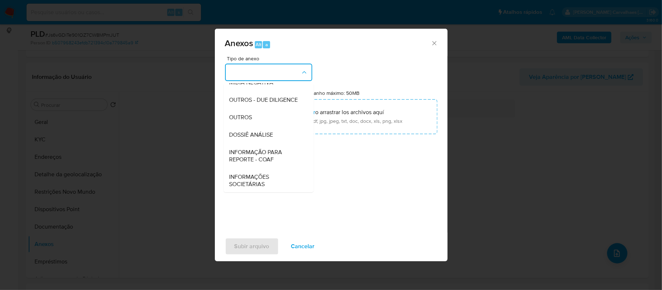
click at [256, 126] on div "OUTROS" at bounding box center [267, 117] width 74 height 17
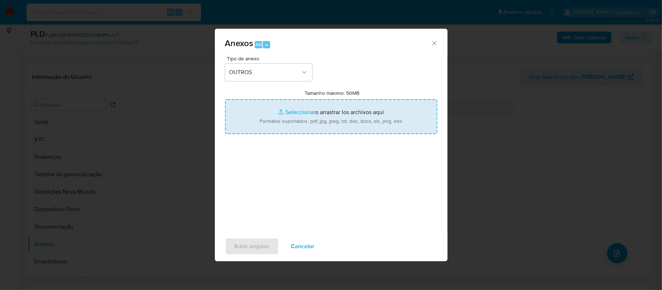
click at [291, 114] on input "Tamanho máximo: 50MB Seleccionar archivos" at bounding box center [331, 116] width 212 height 35
type input "C:\fakepath\SAR -xxxxx- CPF 94559058253 - [PERSON_NAME] [PERSON_NAME].pdf"
click at [302, 114] on input "Tamanho máximo: 50MB Seleccionar archivos" at bounding box center [331, 116] width 212 height 35
click at [298, 114] on input "Tamanho máximo: 50MB Seleccionar archivos" at bounding box center [331, 116] width 212 height 35
type input "C:\fakepath\[PERSON_NAME] 217761260_2025_09_16_19_40_01 - Resumen [GEOGRAPHIC_D…"
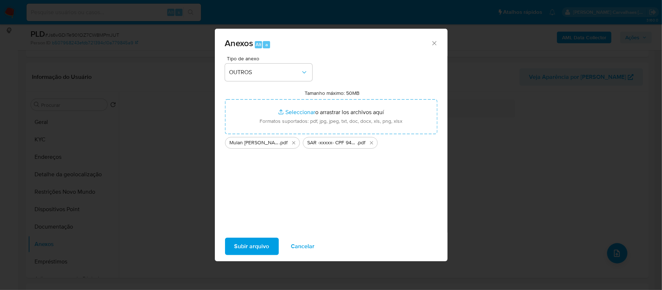
click at [257, 242] on span "Subir arquivo" at bounding box center [252, 247] width 35 height 16
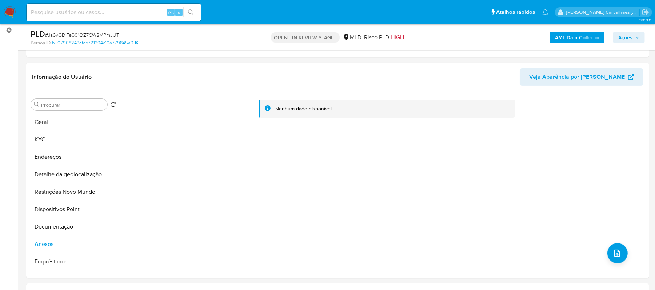
click at [622, 40] on span "Ações" at bounding box center [625, 38] width 14 height 12
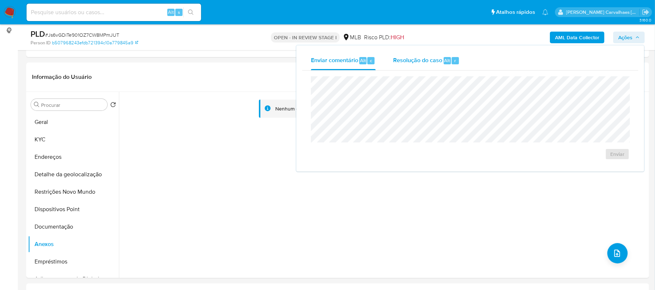
click at [425, 63] on span "Resolução do caso" at bounding box center [417, 60] width 49 height 8
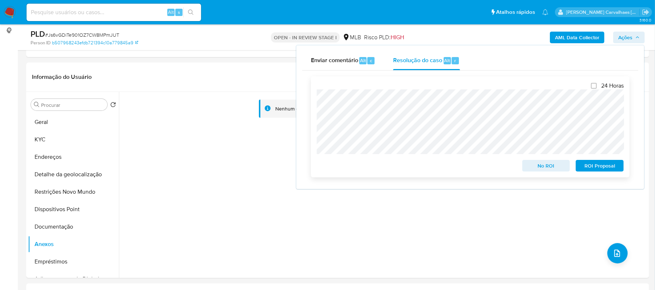
click at [596, 167] on span "ROI Proposal" at bounding box center [600, 166] width 38 height 10
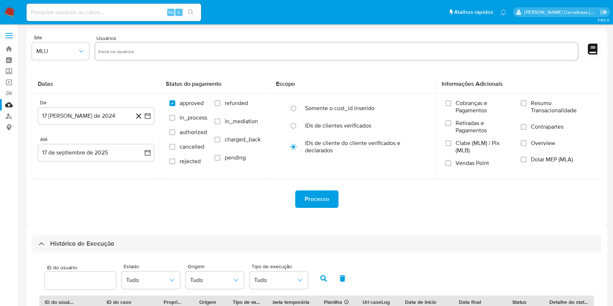
select select "10"
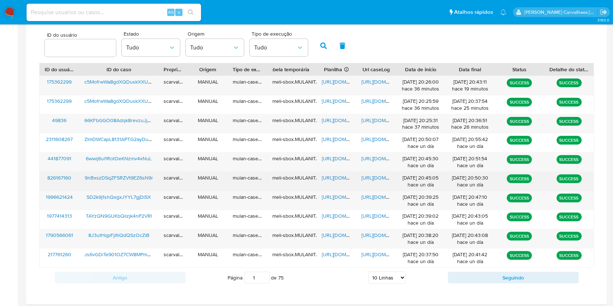
scroll to position [245, 0]
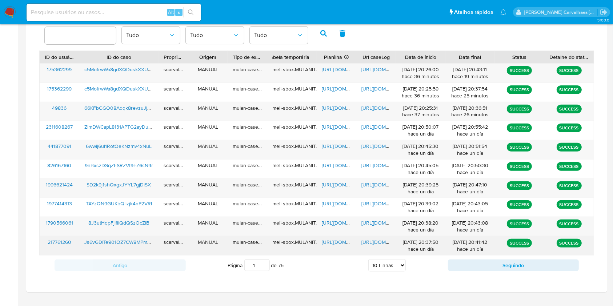
click at [377, 244] on span "[URL][DOMAIN_NAME]" at bounding box center [387, 242] width 50 height 7
click at [340, 242] on span "https://docs.google.com/spreadsheets/d/1ti5noQB-lFcwCrFpnPocO6WFXC4XhcaI_LDQUBM…" at bounding box center [347, 242] width 50 height 7
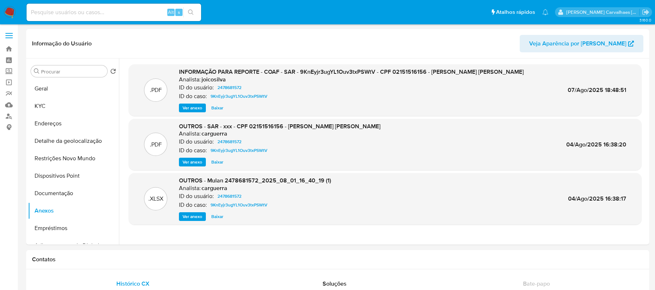
select select "10"
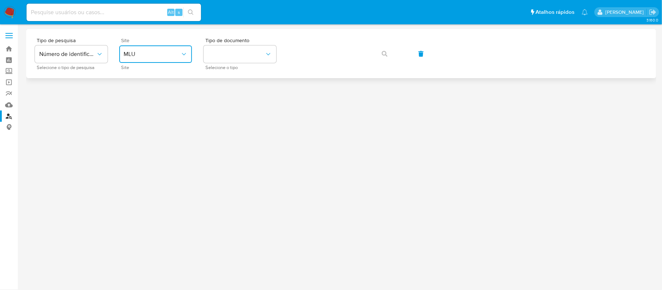
click at [179, 57] on span "MLU" at bounding box center [152, 54] width 57 height 7
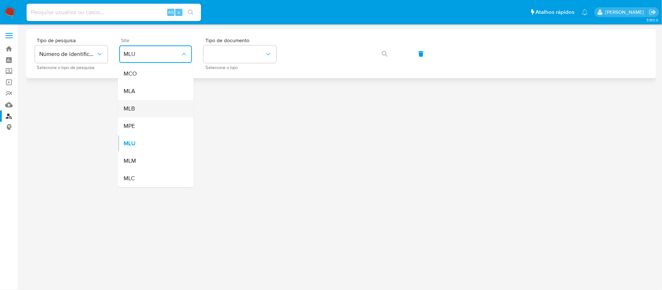
click at [140, 110] on div "MLB" at bounding box center [154, 108] width 60 height 17
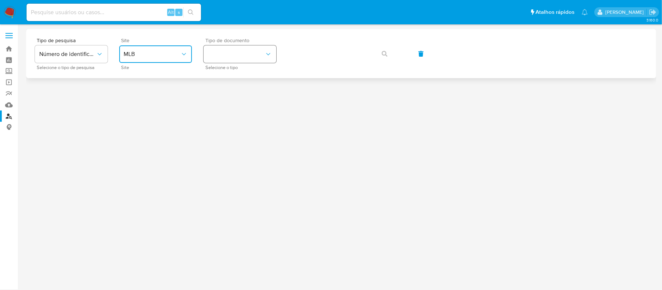
click at [225, 52] on button "identificationType" at bounding box center [240, 53] width 73 height 17
click at [229, 97] on div "CPF CPF" at bounding box center [238, 102] width 60 height 25
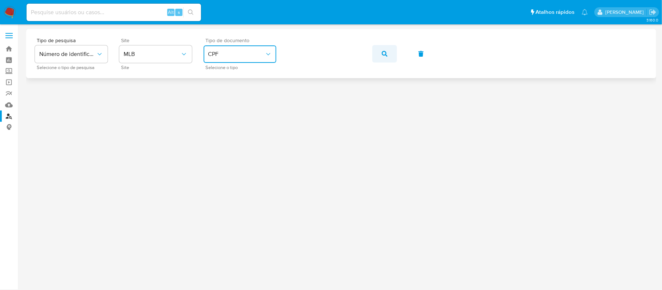
click at [383, 53] on icon "button" at bounding box center [385, 54] width 6 height 6
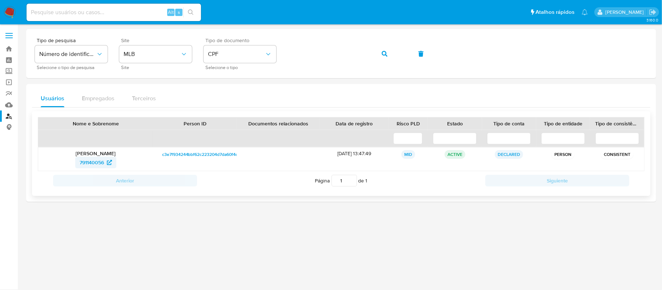
click at [102, 164] on span "791140056" at bounding box center [92, 163] width 24 height 12
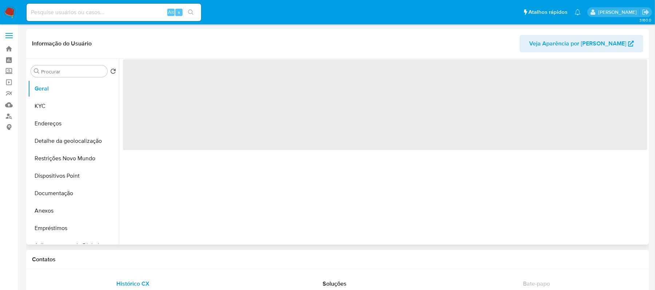
select select "10"
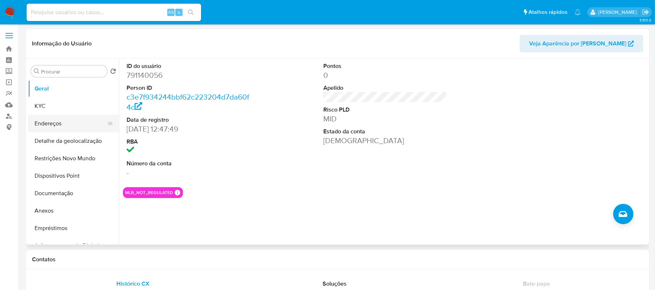
click at [57, 116] on button "Endereços" at bounding box center [70, 123] width 85 height 17
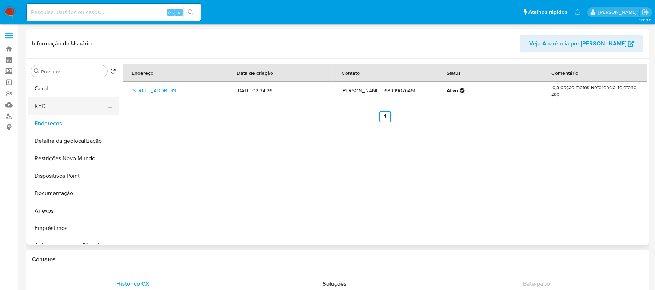
click at [51, 108] on button "KYC" at bounding box center [70, 105] width 85 height 17
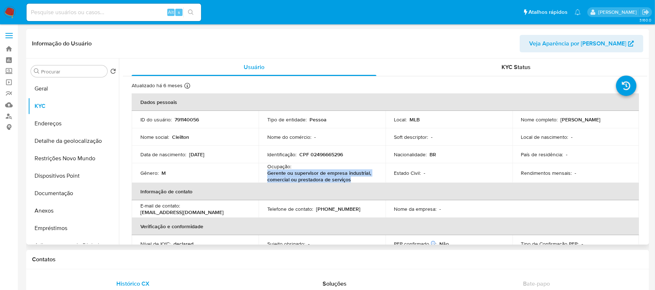
drag, startPoint x: 268, startPoint y: 173, endPoint x: 349, endPoint y: 179, distance: 81.3
click at [349, 179] on p "Gerente ou supervisor de empresa industrial, comercial ou prestadora de serviços" at bounding box center [320, 176] width 107 height 13
copy p "Gerente ou supervisor de empresa industrial, comercial ou prestadora de serviços"
click at [8, 115] on link "Localizador de pessoas" at bounding box center [43, 116] width 87 height 11
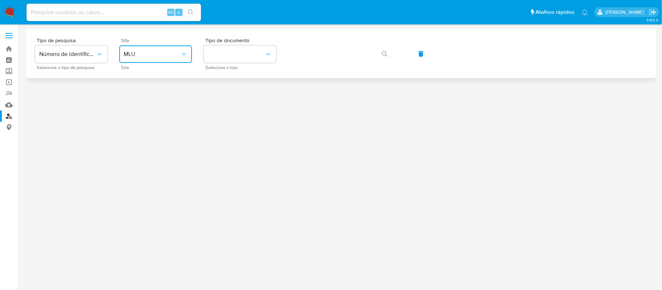
click at [169, 55] on span "MLU" at bounding box center [152, 54] width 57 height 7
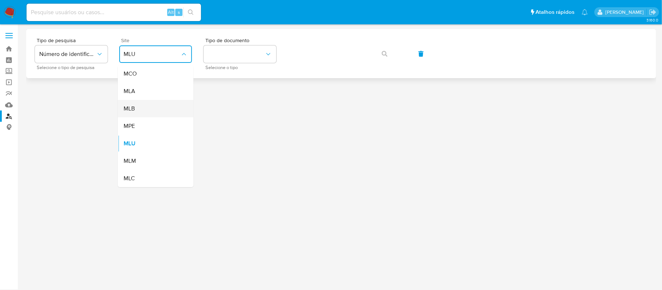
click at [151, 104] on div "MLB" at bounding box center [154, 108] width 60 height 17
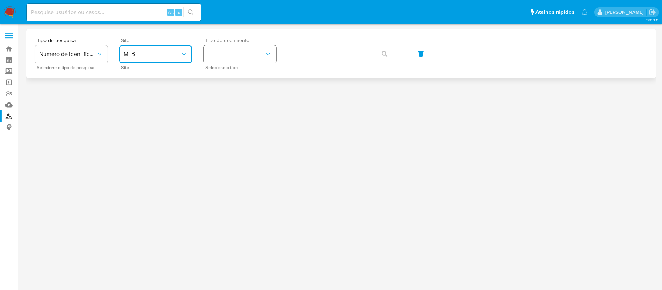
click at [232, 53] on button "identificationType" at bounding box center [240, 53] width 73 height 17
click at [231, 102] on div "CPF CPF" at bounding box center [238, 102] width 60 height 25
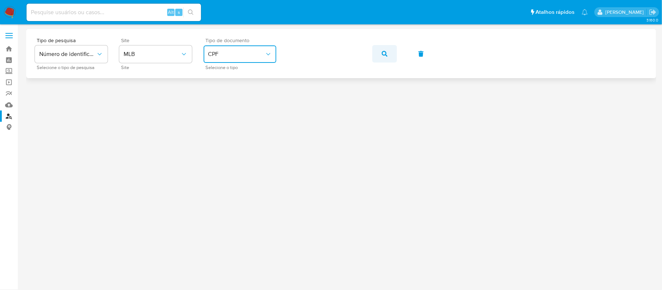
click at [381, 56] on button "button" at bounding box center [385, 53] width 25 height 17
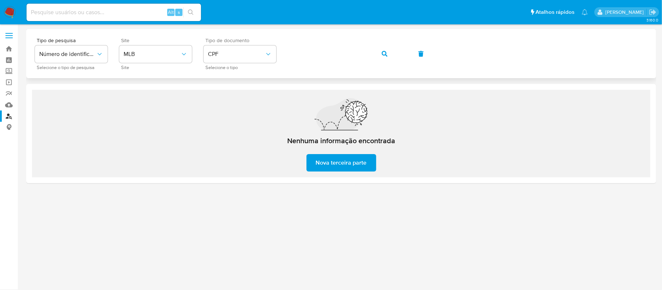
click at [287, 60] on div "Tipo de pesquisa Número de identificação Selecione o tipo de pesquisa Site MLB …" at bounding box center [341, 54] width 613 height 32
click at [335, 167] on span "Nova terceira parte" at bounding box center [341, 163] width 51 height 16
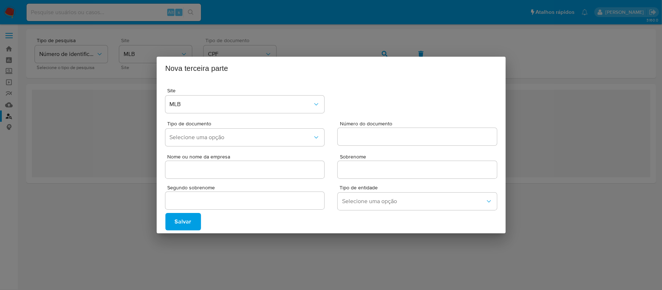
click at [203, 252] on div "Nova terceira parte Site MLB Tipo de documento Selecione uma opção Número do do…" at bounding box center [331, 145] width 662 height 290
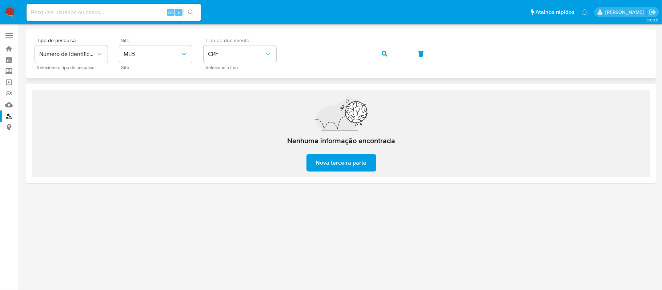
click at [380, 54] on button "button" at bounding box center [385, 53] width 25 height 17
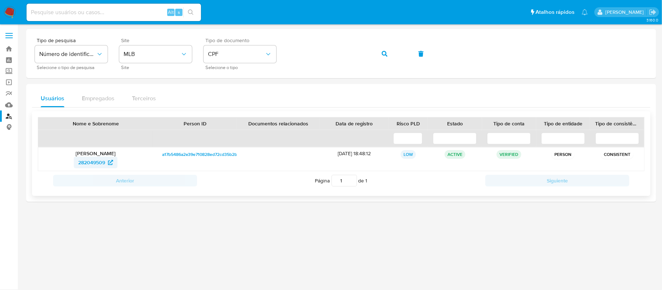
click at [102, 164] on span "282049509" at bounding box center [91, 163] width 27 height 12
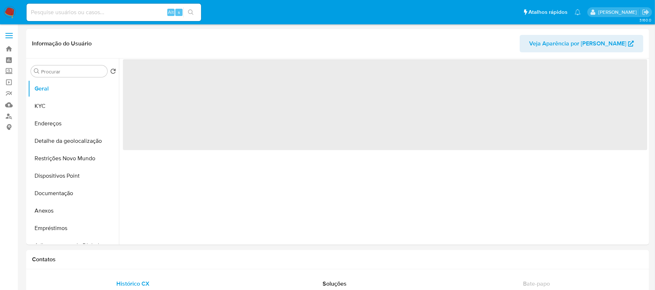
select select "10"
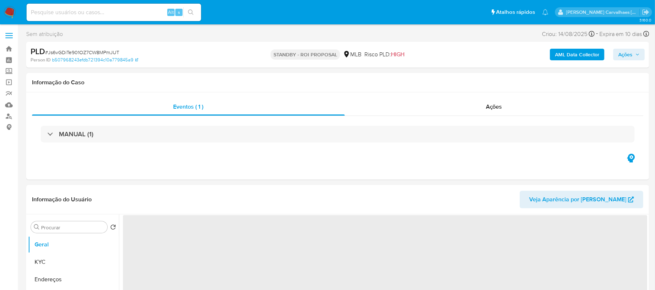
select select "10"
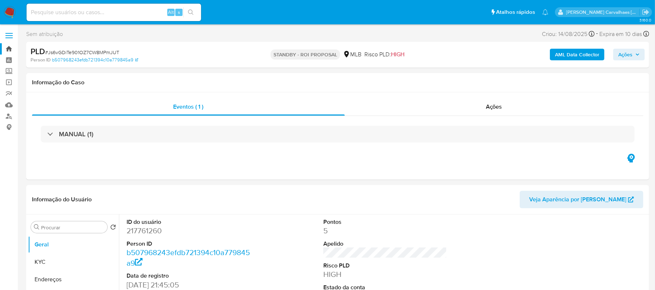
click at [12, 46] on link "Bandeja" at bounding box center [43, 48] width 87 height 11
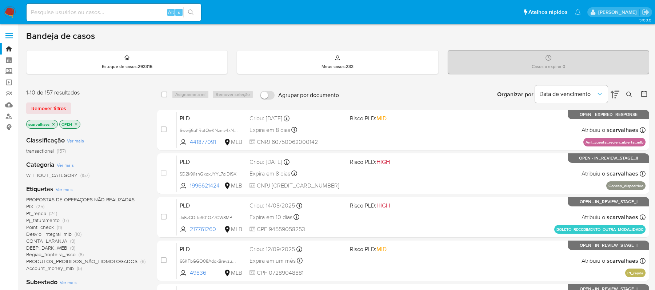
scroll to position [48, 0]
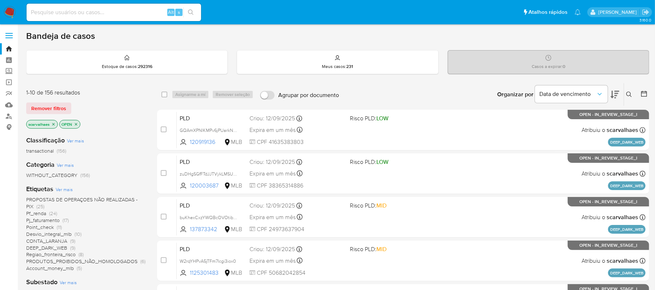
click at [619, 93] on icon at bounding box center [615, 94] width 9 height 9
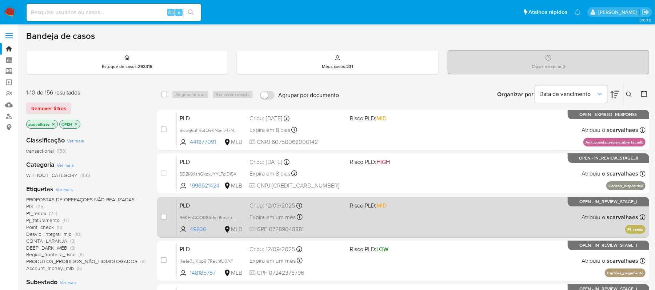
scroll to position [48, 0]
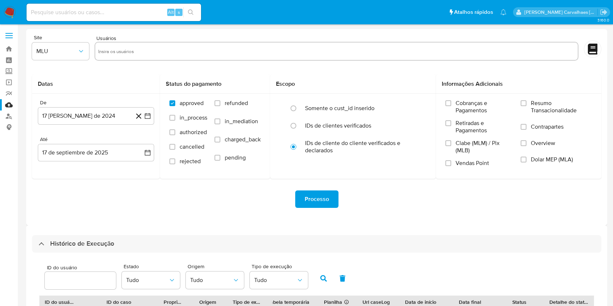
select select "10"
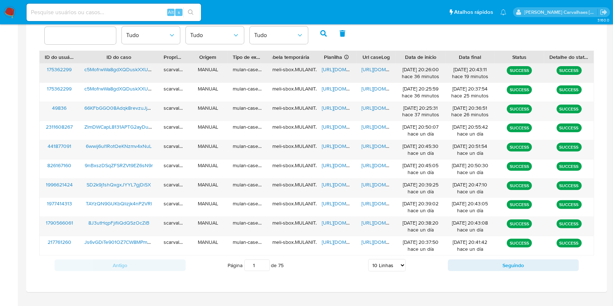
click at [362, 69] on span "https://docs.google.com/document/d/1V43VpI1xSO2Yt4mjgMJR0dwE5Eeu8ZAUQuopWvCwvXk…" at bounding box center [387, 69] width 50 height 7
click at [332, 72] on span "https://docs.google.com/spreadsheets/d/1RcLTCWLANBPuYIr5URT1C2rdUyHWiPtXMumz5zP…" at bounding box center [347, 69] width 50 height 7
click at [333, 104] on span "https://docs.google.com/spreadsheets/d/1o_1HPMHFKkHKS0XpyG6BVHKfKdRKFExPb3Pecp9…" at bounding box center [347, 107] width 50 height 7
click at [375, 109] on span "https://docs.google.com/document/d/1A0MQCMef8HlkVkELz7tVtWzz9A4PxfmBza_7c7F0xXc…" at bounding box center [387, 107] width 50 height 7
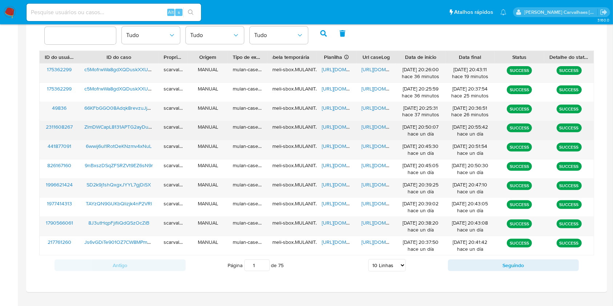
click at [372, 127] on span "https://docs.google.com/document/d/1ZlYauENAEzNxfLfJNETkqJdCqcJ5NE2Pfdht1WpqeOA…" at bounding box center [387, 126] width 50 height 7
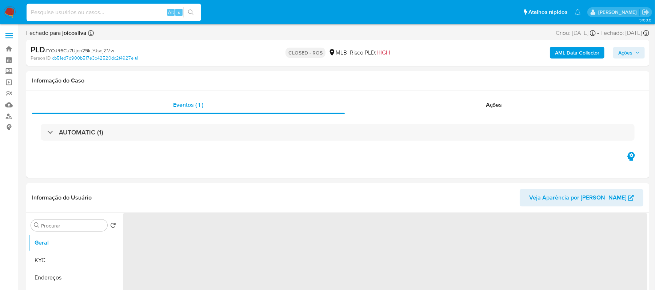
select select "10"
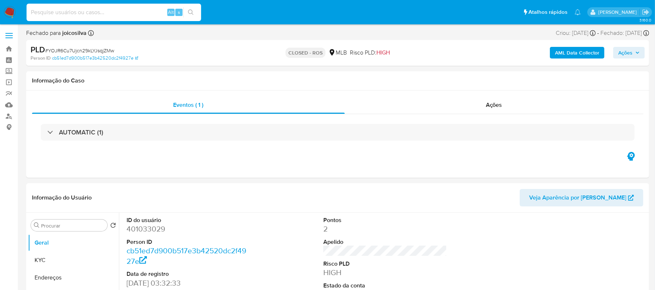
paste input "c5MofrwWa8gdXQDuskXXUTQb -"
type input "c5MofrwWa8gdXQDuskXXUTQb -"
click at [194, 11] on button "search-icon" at bounding box center [190, 12] width 15 height 10
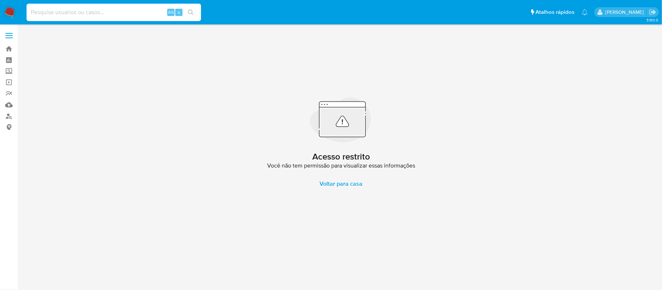
paste input "c5MofrwWa8gdXQDuskXXUTQb -"
type input "c5MofrwWa8gdXQDuskXXUTQb"
click at [188, 9] on icon "search-icon" at bounding box center [191, 12] width 6 height 6
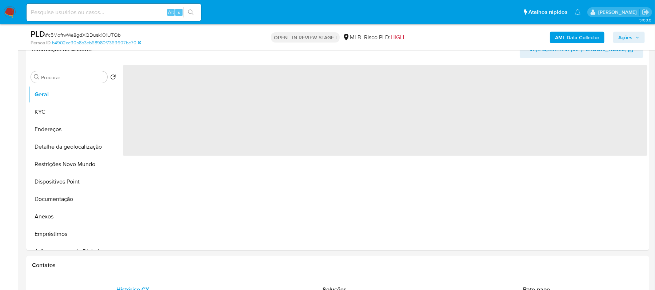
scroll to position [146, 0]
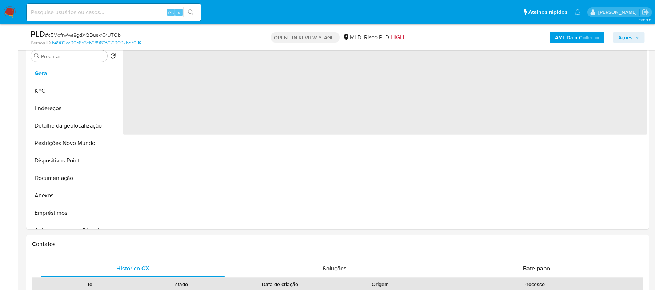
select select "10"
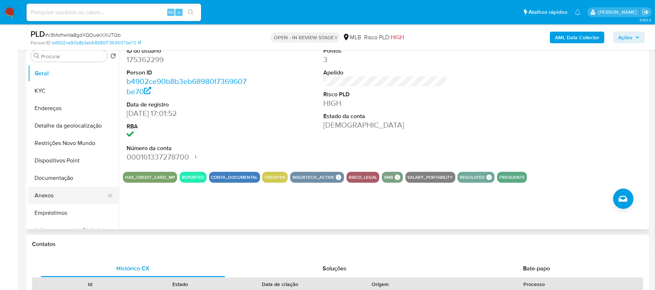
click at [59, 194] on button "Anexos" at bounding box center [70, 195] width 85 height 17
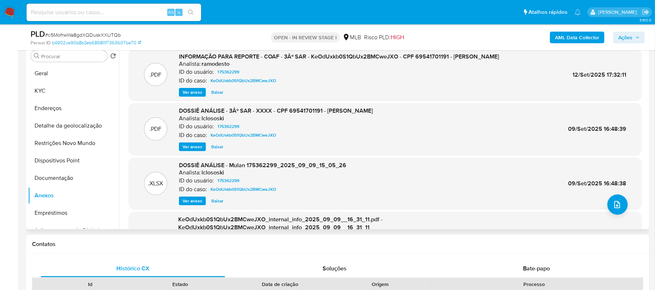
click at [195, 95] on span "Ver anexo" at bounding box center [193, 92] width 20 height 7
click at [195, 95] on div "Ver anexo Ver anexo Baixar" at bounding box center [339, 92] width 320 height 9
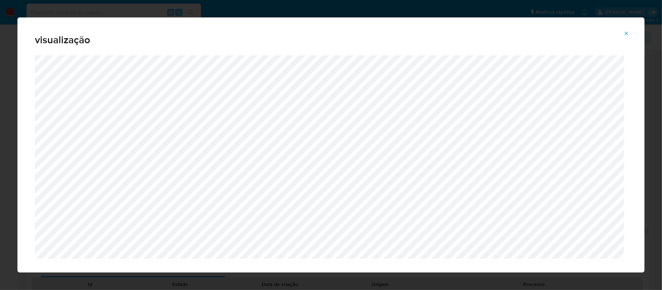
click at [626, 32] on icon "Attachment preview" at bounding box center [627, 34] width 6 height 6
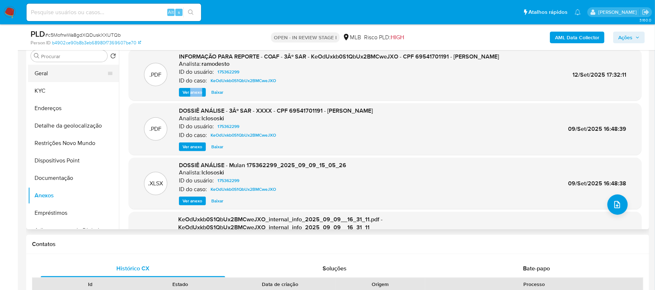
click at [59, 77] on button "Geral" at bounding box center [70, 73] width 85 height 17
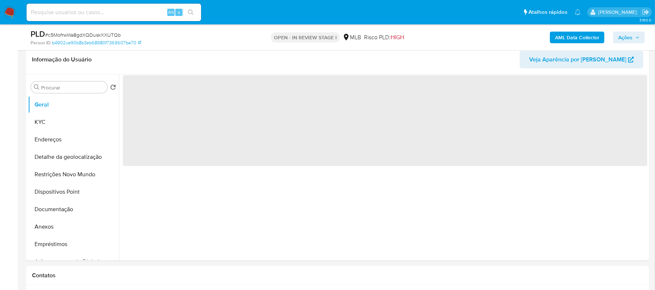
scroll to position [97, 0]
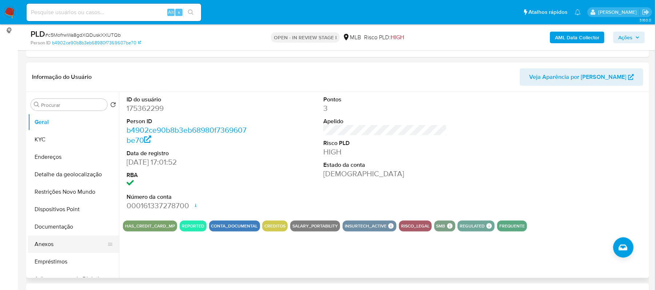
click at [47, 248] on button "Anexos" at bounding box center [70, 244] width 85 height 17
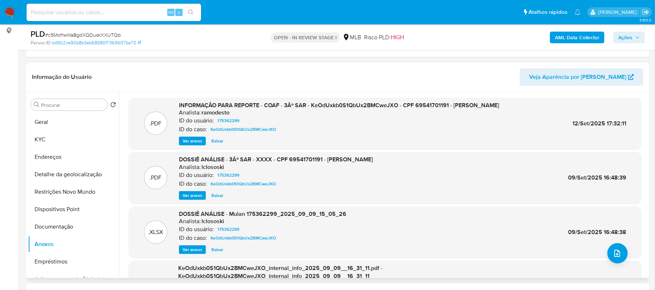
click at [191, 142] on span "Ver anexo" at bounding box center [193, 141] width 20 height 7
click at [191, 142] on div "Ver anexo Ver anexo Baixar" at bounding box center [339, 141] width 320 height 9
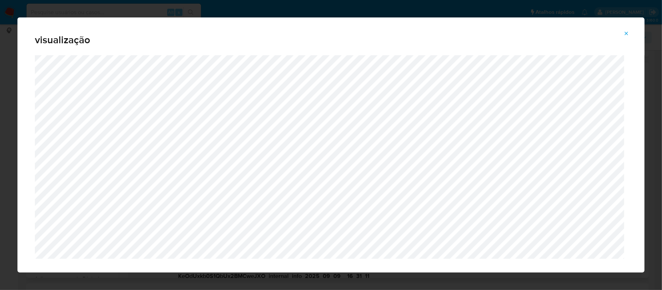
click at [629, 31] on icon "Attachment preview" at bounding box center [627, 34] width 6 height 6
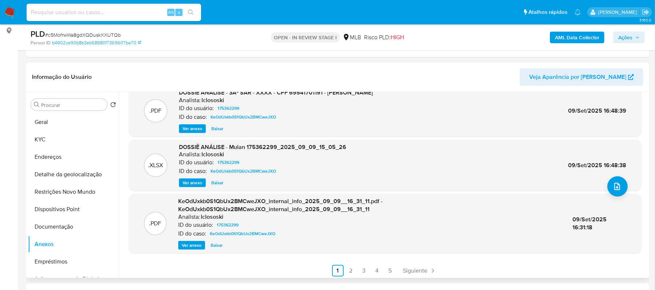
scroll to position [69, 0]
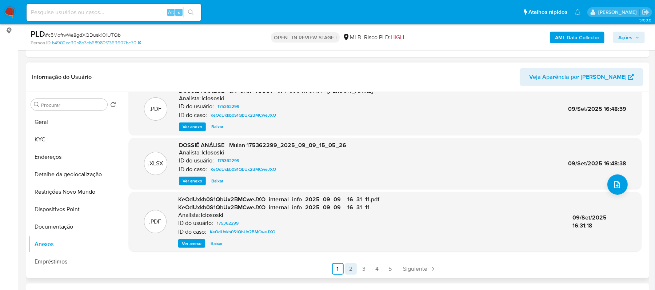
click at [351, 268] on link "2" at bounding box center [351, 269] width 12 height 12
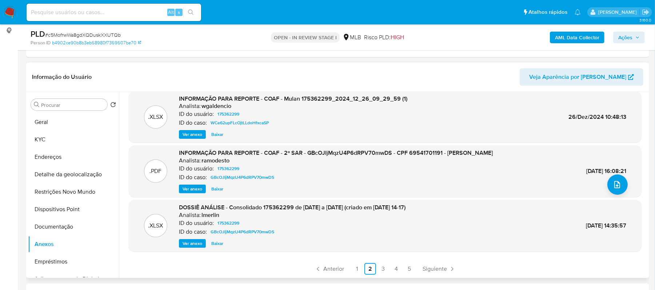
scroll to position [146, 0]
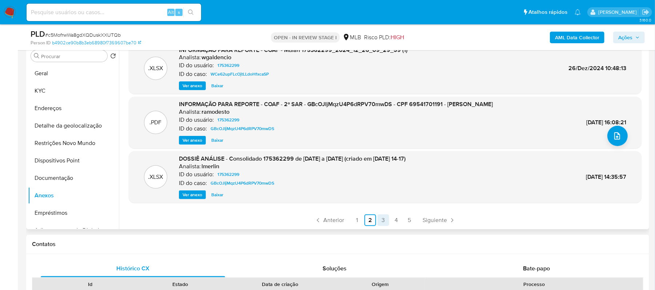
click at [383, 222] on link "3" at bounding box center [384, 221] width 12 height 12
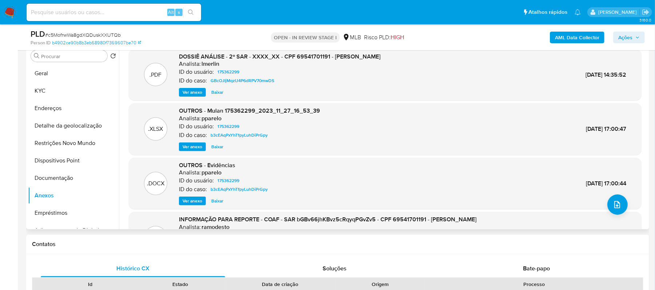
scroll to position [48, 0]
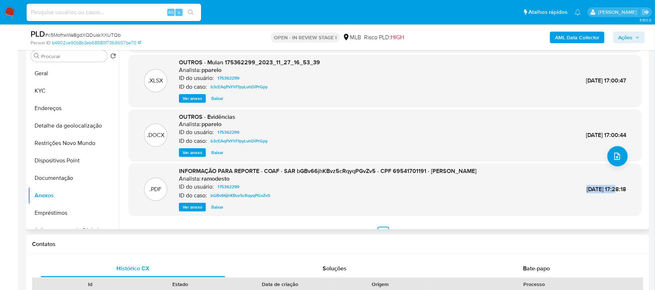
drag, startPoint x: 569, startPoint y: 190, endPoint x: 601, endPoint y: 188, distance: 31.7
click at [601, 188] on span "03/Nov/2023 17:28:18" at bounding box center [607, 189] width 40 height 8
copy span "03/Nov/2023"
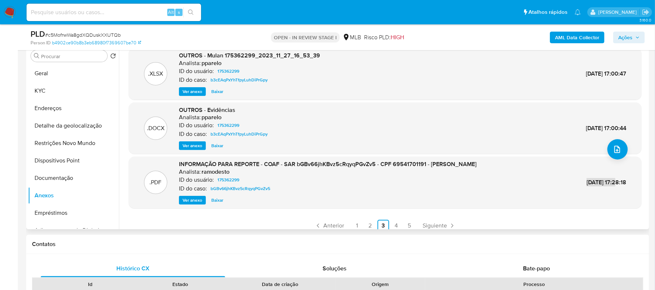
scroll to position [61, 0]
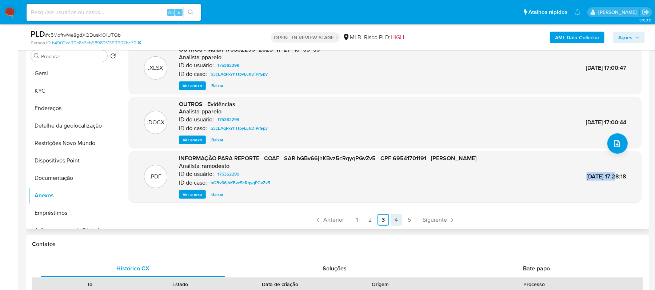
click at [395, 221] on link "4" at bounding box center [397, 220] width 12 height 12
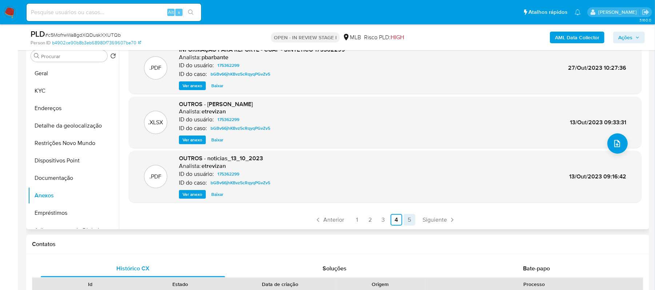
click at [408, 219] on link "5" at bounding box center [410, 220] width 12 height 12
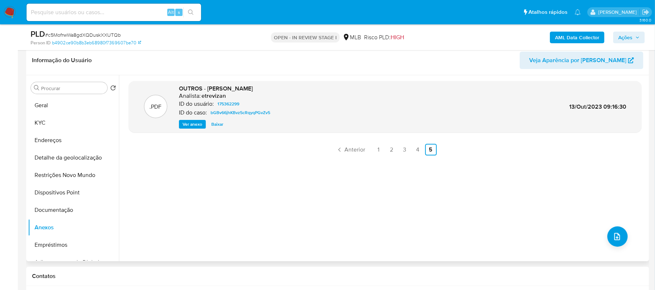
scroll to position [97, 0]
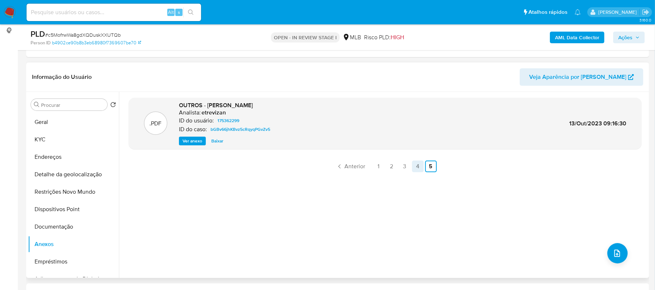
click at [417, 166] on link "4" at bounding box center [418, 167] width 12 height 12
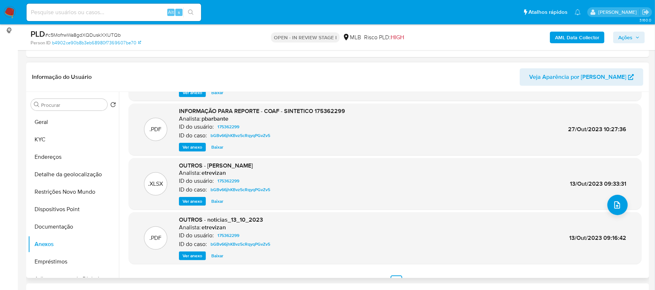
scroll to position [61, 0]
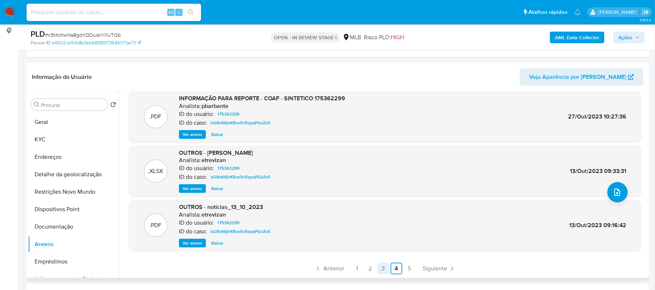
click at [378, 270] on link "3" at bounding box center [384, 269] width 12 height 12
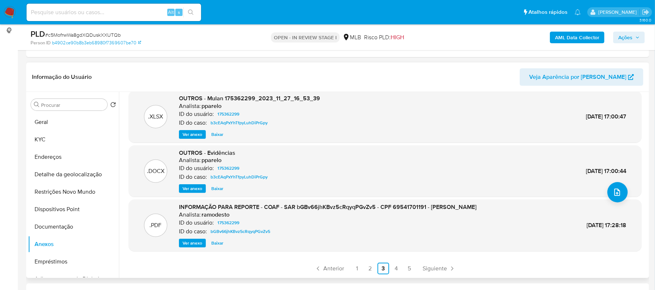
scroll to position [146, 0]
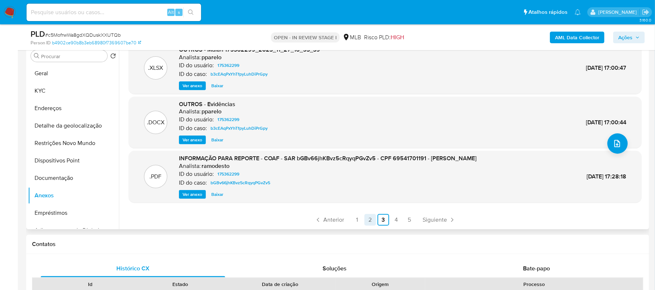
click at [365, 220] on link "2" at bounding box center [371, 220] width 12 height 12
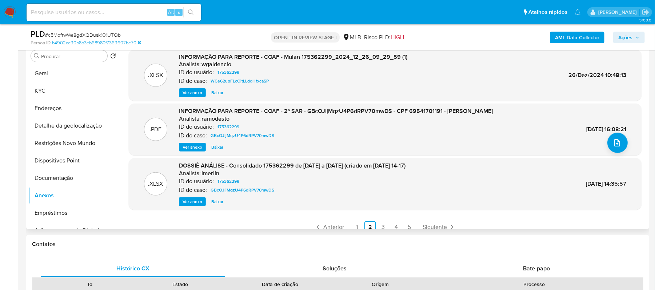
scroll to position [69, 0]
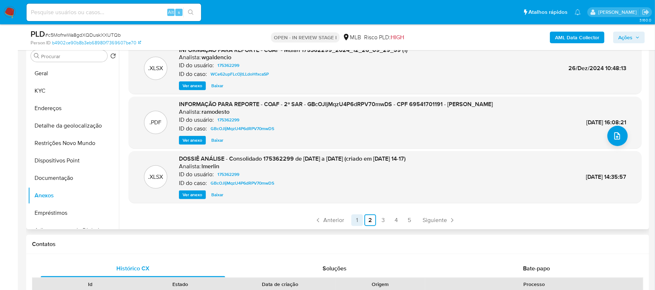
click at [355, 223] on link "1" at bounding box center [357, 221] width 12 height 12
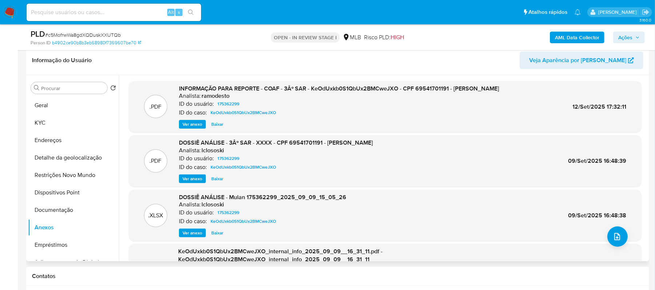
scroll to position [97, 0]
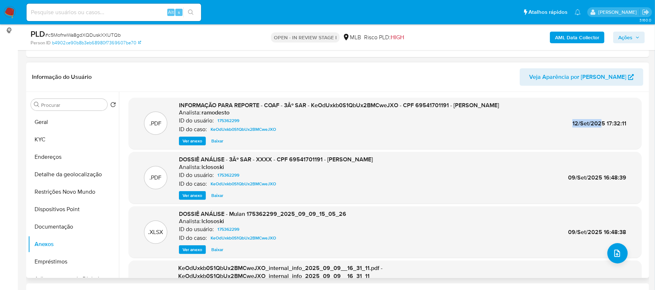
drag, startPoint x: 568, startPoint y: 123, endPoint x: 600, endPoint y: 124, distance: 31.3
click at [600, 124] on div ".PDF INFORMAÇÃO PARA REPORTE - COAF - 3Âº SAR - KeOdUxkb0S1QbUx2BMCweJXO - CPF …" at bounding box center [385, 123] width 506 height 44
click at [350, 129] on div "ID do caso: KeOdUxkb0S1QbUx2BMCweJXO" at bounding box center [339, 129] width 320 height 9
drag, startPoint x: 569, startPoint y: 124, endPoint x: 603, endPoint y: 124, distance: 33.5
click at [603, 124] on div ".PDF INFORMAÇÃO PARA REPORTE - COAF - 3Âº SAR - KeOdUxkb0S1QbUx2BMCweJXO - CPF …" at bounding box center [385, 123] width 506 height 44
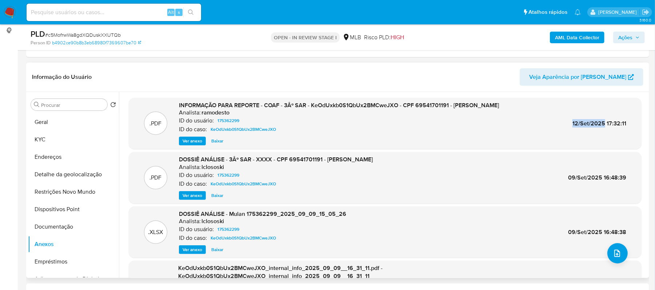
copy span "12/Set/2025"
click at [69, 230] on button "Documentação" at bounding box center [70, 226] width 85 height 17
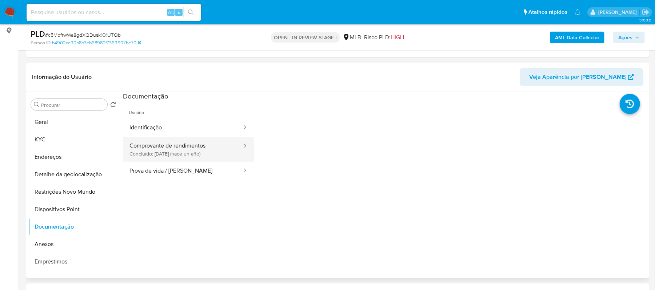
click at [207, 154] on button "Comprovante de rendimentos Concluído: 19/04/2024 (hace un año)" at bounding box center [183, 149] width 120 height 25
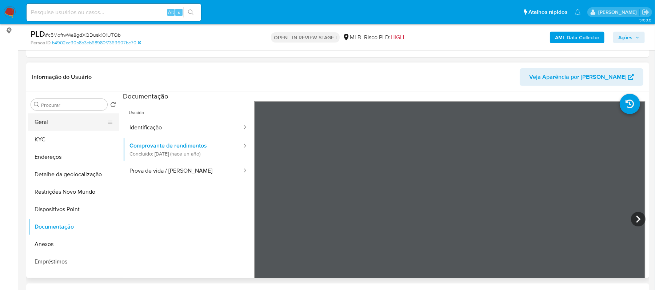
click at [56, 120] on button "Geral" at bounding box center [70, 122] width 85 height 17
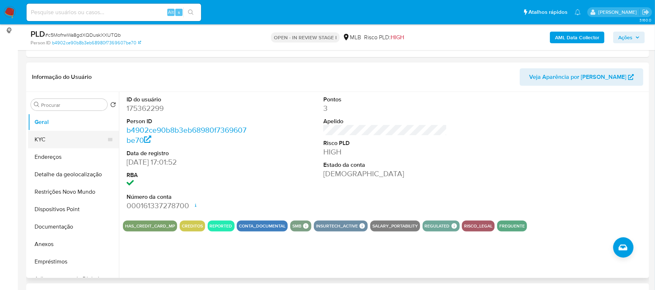
click at [52, 143] on button "KYC" at bounding box center [70, 139] width 85 height 17
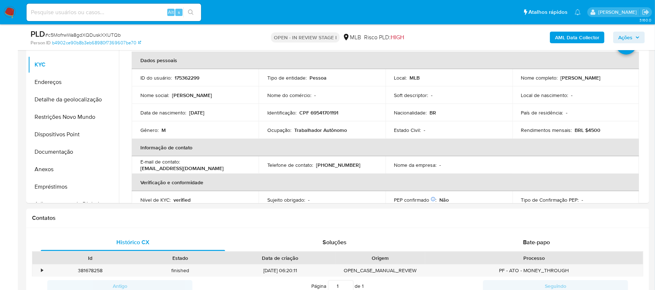
scroll to position [174, 0]
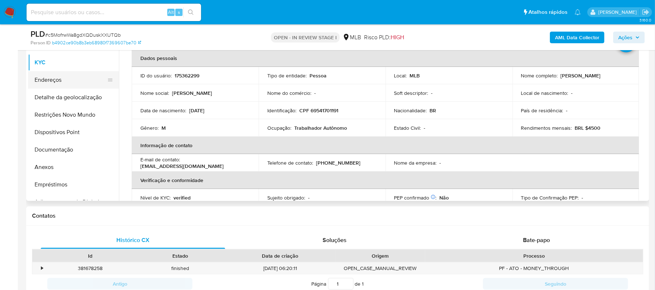
click at [57, 84] on button "Endereços" at bounding box center [70, 79] width 85 height 17
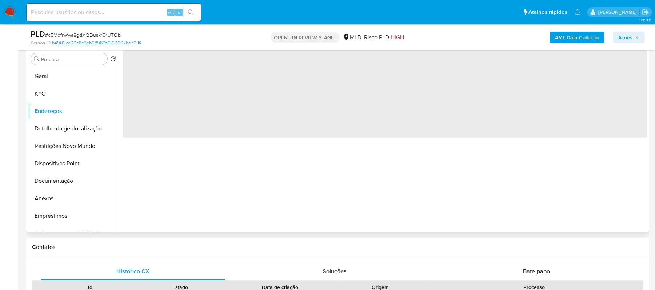
scroll to position [126, 0]
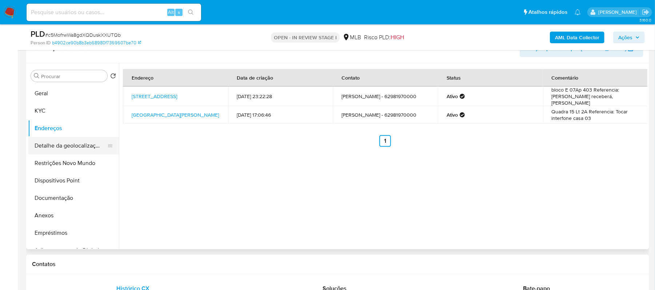
click at [69, 149] on button "Detalhe da geolocalização" at bounding box center [70, 145] width 85 height 17
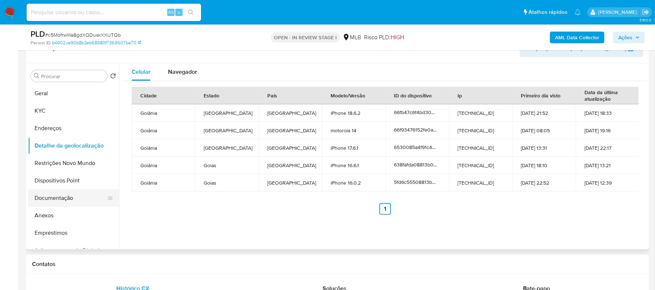
click at [69, 197] on button "Documentação" at bounding box center [70, 198] width 85 height 17
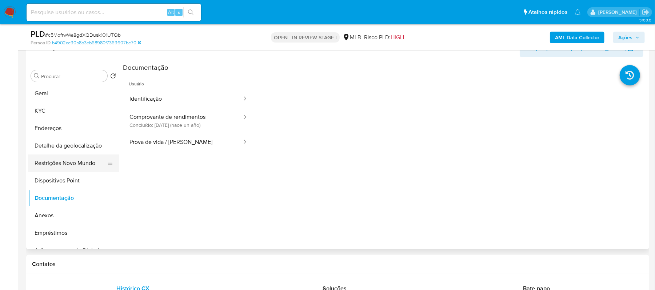
click at [72, 165] on button "Restrições Novo Mundo" at bounding box center [70, 163] width 85 height 17
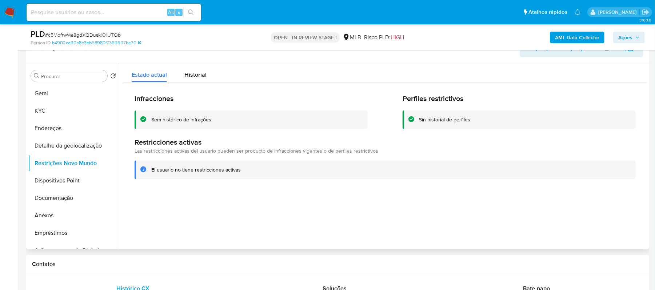
drag, startPoint x: 151, startPoint y: 171, endPoint x: 241, endPoint y: 169, distance: 89.5
click at [242, 169] on div "El usuario no tiene restricciones activas" at bounding box center [390, 170] width 479 height 7
drag, startPoint x: 81, startPoint y: 178, endPoint x: 11, endPoint y: 202, distance: 74.9
click at [81, 178] on button "Dispositivos Point" at bounding box center [73, 180] width 91 height 17
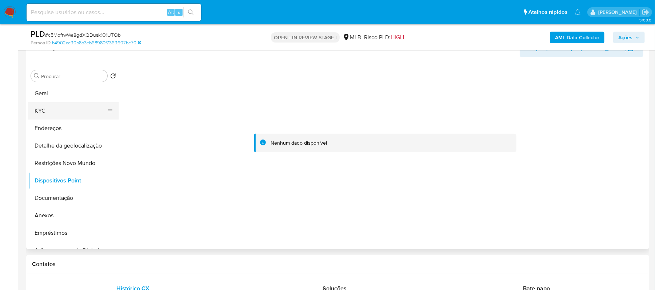
click at [53, 116] on button "KYC" at bounding box center [70, 110] width 85 height 17
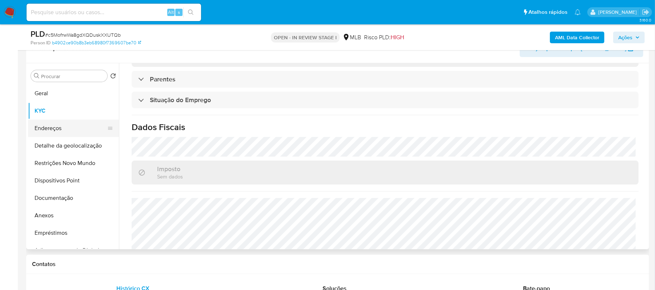
scroll to position [77, 0]
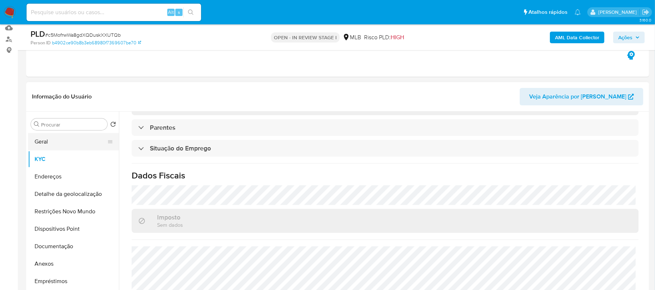
click at [57, 143] on button "Geral" at bounding box center [70, 141] width 85 height 17
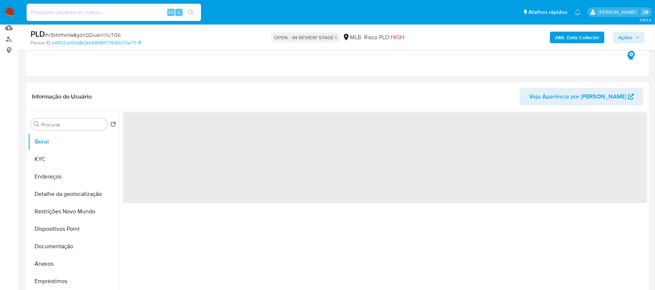
scroll to position [0, 0]
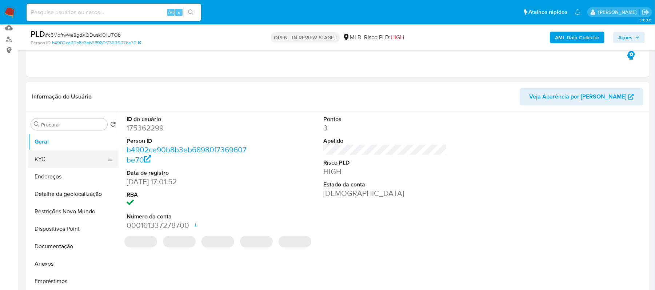
click at [75, 166] on button "KYC" at bounding box center [70, 159] width 85 height 17
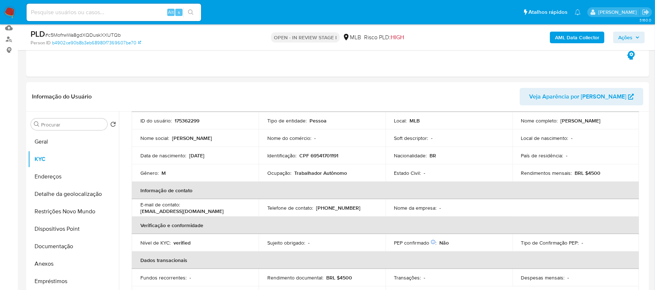
scroll to position [146, 0]
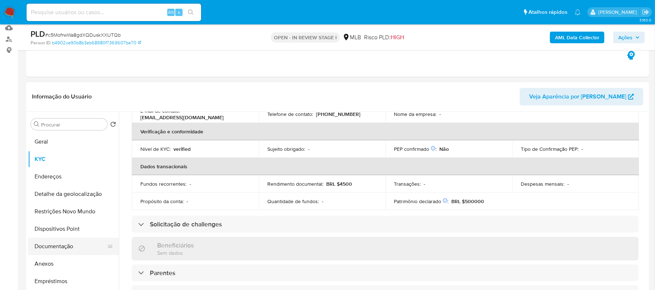
click at [65, 243] on button "Documentação" at bounding box center [70, 246] width 85 height 17
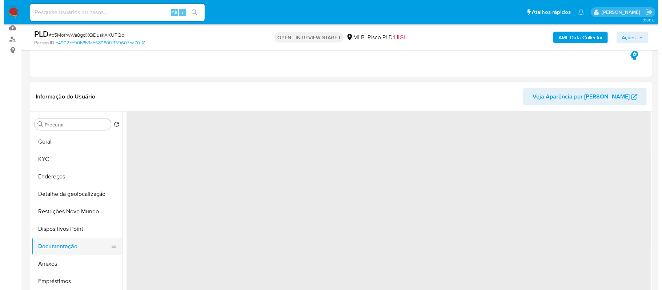
scroll to position [0, 0]
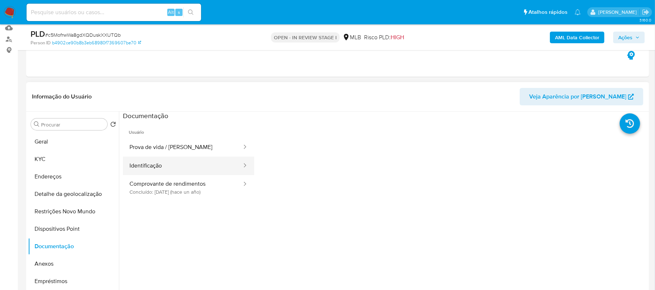
click at [172, 168] on button "Identificação" at bounding box center [183, 166] width 120 height 19
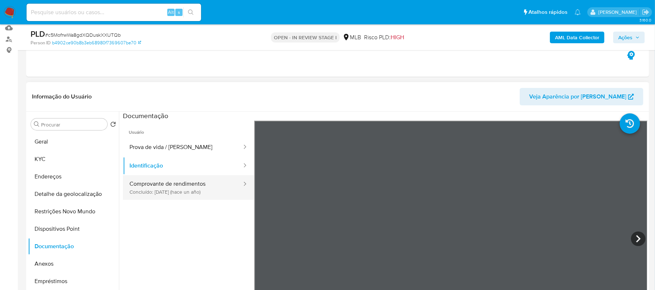
click at [196, 189] on button "Comprovante de rendimentos Concluído: 19/04/2024 (hace un año)" at bounding box center [183, 187] width 120 height 25
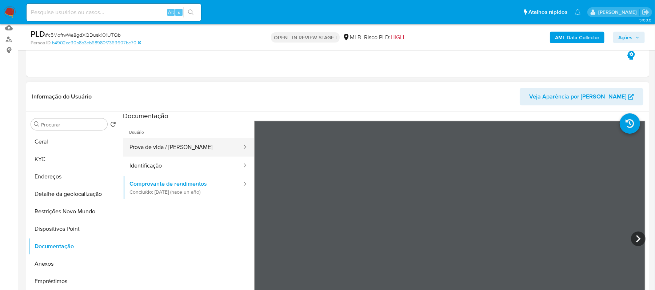
click at [172, 149] on button "Prova de vida / Selfie" at bounding box center [183, 147] width 120 height 19
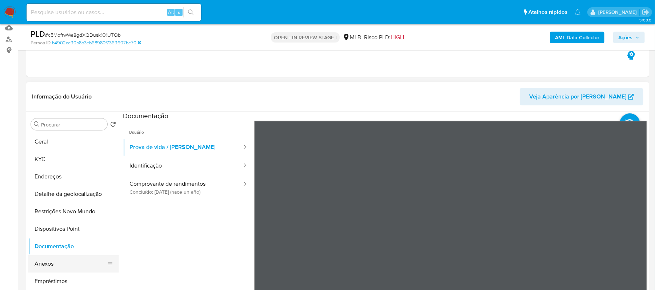
click at [67, 260] on button "Anexos" at bounding box center [70, 263] width 85 height 17
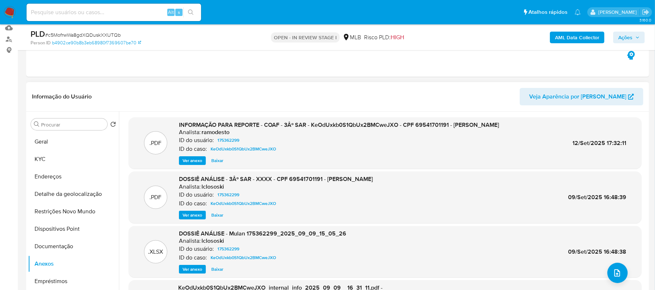
click at [198, 160] on span "Ver anexo" at bounding box center [193, 160] width 20 height 7
click at [198, 160] on div "Ver anexo Ver anexo Baixar" at bounding box center [339, 160] width 320 height 9
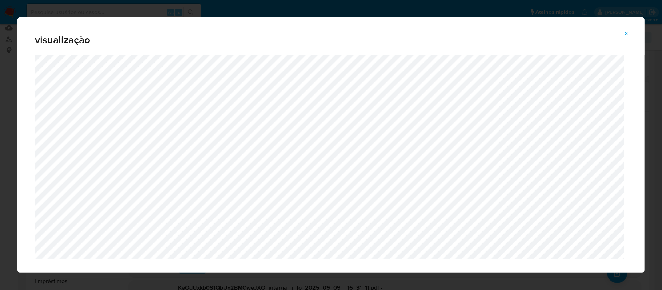
click at [626, 32] on icon "Attachment preview" at bounding box center [627, 34] width 6 height 6
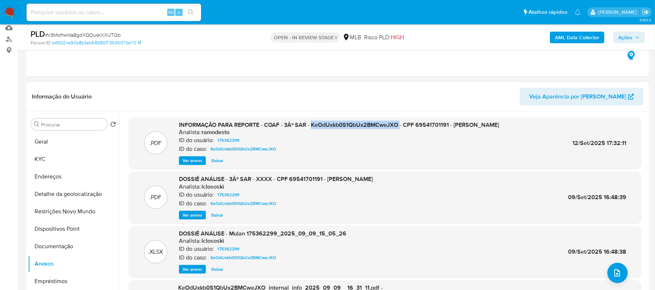
drag, startPoint x: 312, startPoint y: 126, endPoint x: 400, endPoint y: 125, distance: 88.4
click at [400, 125] on span "INFORMAÇÃO PARA REPORTE - COAF - 3Âº SAR - KeOdUxkb0S1QbUx2BMCweJXO - CPF 69541…" at bounding box center [339, 125] width 320 height 8
copy span "KeOdUxkb0S1QbUx2BMCweJXO"
drag, startPoint x: 568, startPoint y: 143, endPoint x: 602, endPoint y: 144, distance: 34.9
click at [602, 144] on div ".PDF INFORMAÇÃO PARA REPORTE - COAF - 3Âº SAR - KeOdUxkb0S1QbUx2BMCweJXO - CPF …" at bounding box center [385, 143] width 506 height 44
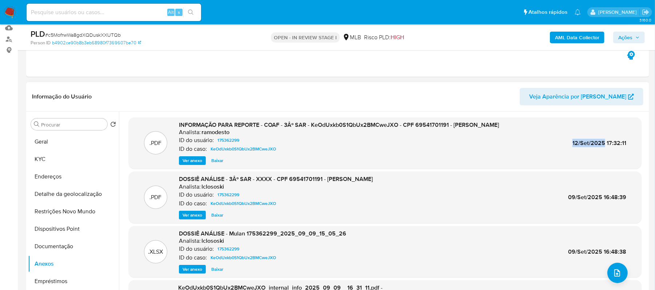
copy span "12/Set/2025"
click at [613, 275] on icon "upload-file" at bounding box center [617, 273] width 9 height 9
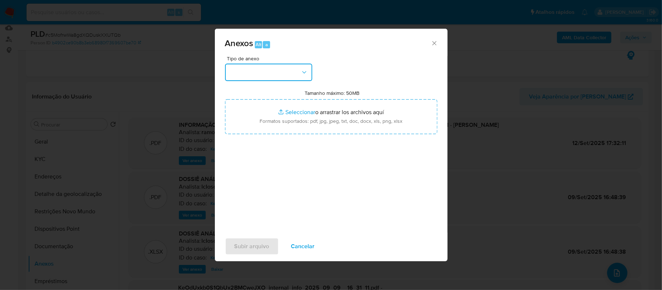
click at [298, 73] on button "button" at bounding box center [268, 72] width 87 height 17
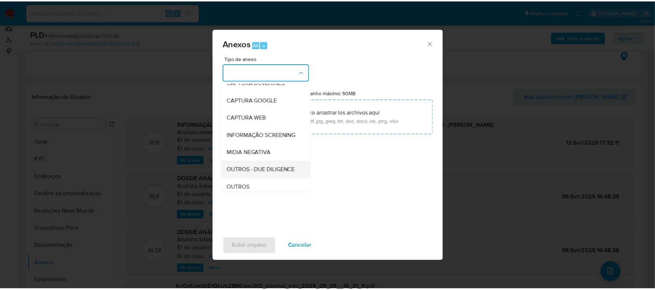
scroll to position [48, 0]
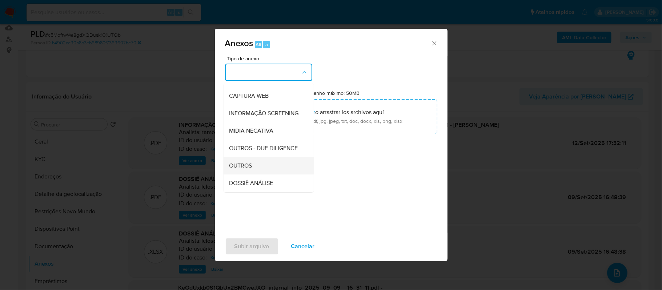
click at [265, 175] on div "OUTROS" at bounding box center [267, 165] width 74 height 17
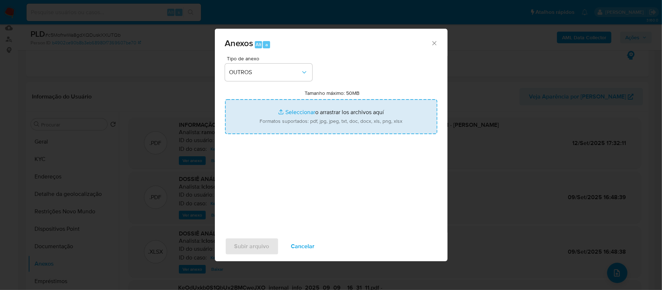
click at [295, 114] on input "Tamanho máximo: 50MB Seleccionar archivos" at bounding box center [331, 116] width 212 height 35
type input "C:\fakepath\Declinio - c5MofrwWa8gdXQDuskXXUTQb - CPF 69541701191 - JOSE FRANCI…"
click at [294, 112] on input "Tamanho máximo: 50MB Seleccionar archivos" at bounding box center [331, 116] width 212 height 35
type input "C:\fakepath\Mulan Jose Francisco Ribeiro 175362299_2025_09_17_19_28_22 - Resume…"
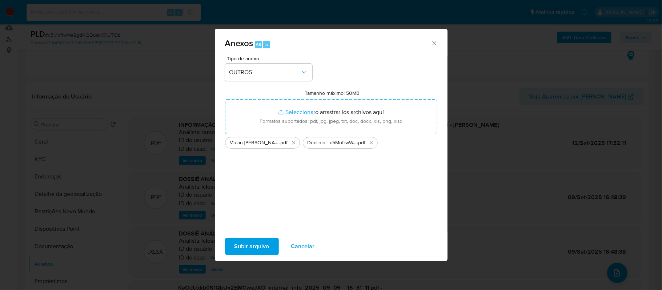
click at [258, 251] on span "Subir arquivo" at bounding box center [252, 247] width 35 height 16
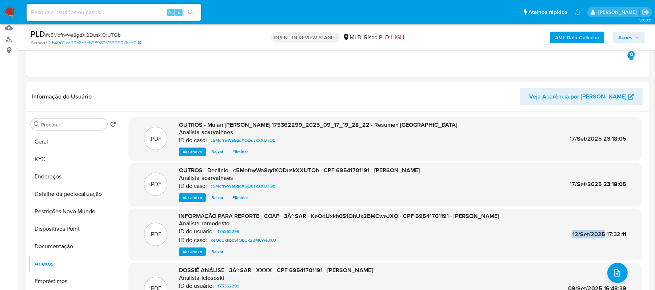
click at [623, 38] on span "Ações" at bounding box center [625, 38] width 14 height 12
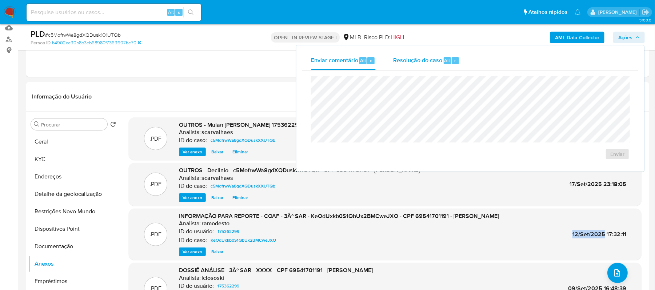
click at [414, 61] on span "Resolução do caso" at bounding box center [417, 60] width 49 height 8
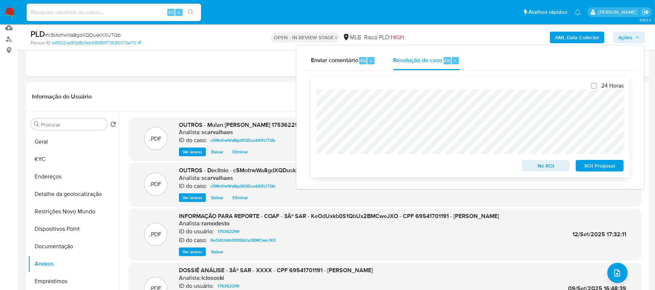
click at [541, 169] on span "No ROI" at bounding box center [546, 166] width 38 height 10
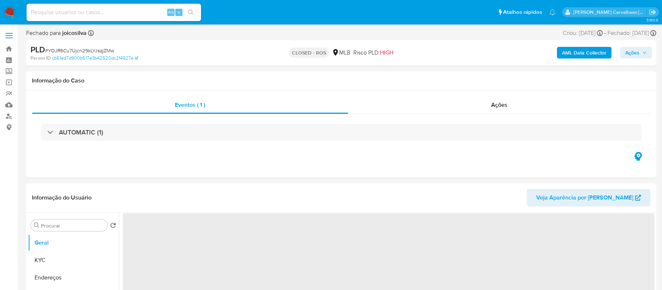
select select "10"
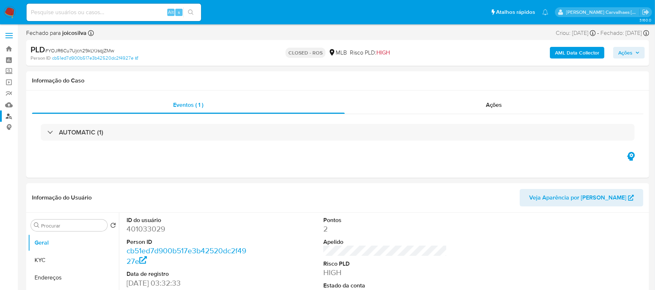
click at [10, 118] on link "Localizador de pessoas" at bounding box center [43, 116] width 87 height 11
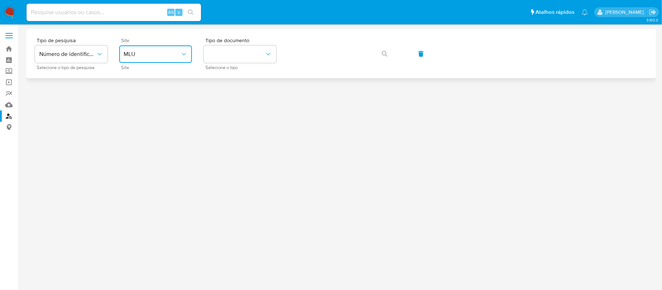
click at [151, 55] on span "MLU" at bounding box center [152, 54] width 57 height 7
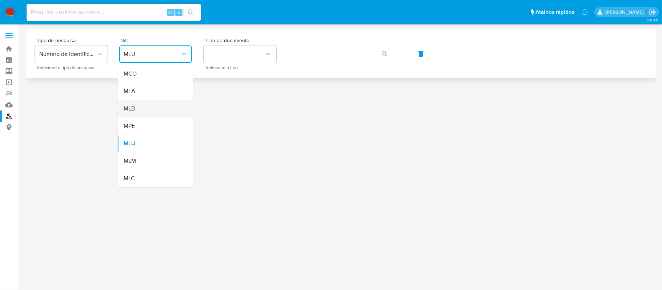
click at [162, 108] on div "MLB" at bounding box center [154, 108] width 60 height 17
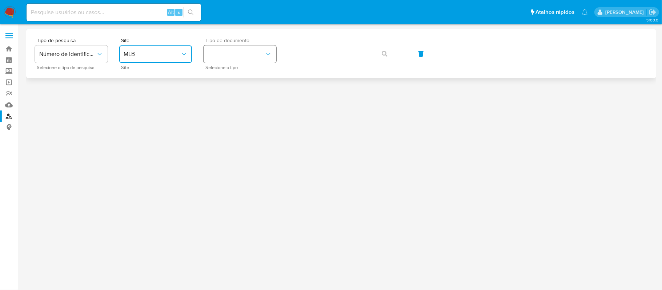
click at [244, 53] on button "identificationType" at bounding box center [240, 53] width 73 height 17
click at [244, 98] on div "CPF CPF" at bounding box center [238, 102] width 60 height 25
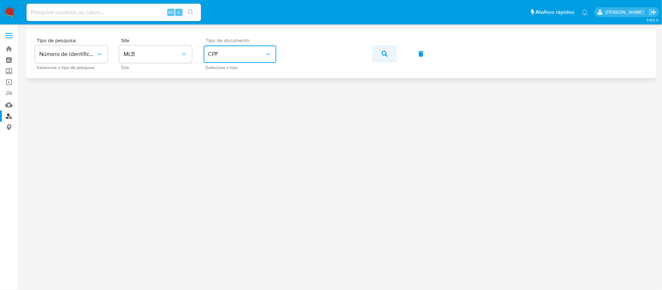
click at [383, 56] on icon "button" at bounding box center [385, 54] width 6 height 6
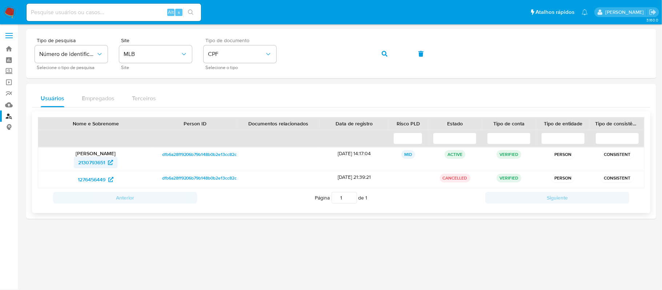
click at [102, 164] on span "2130793651" at bounding box center [91, 163] width 27 height 12
click at [92, 180] on span "1276456449" at bounding box center [92, 180] width 28 height 12
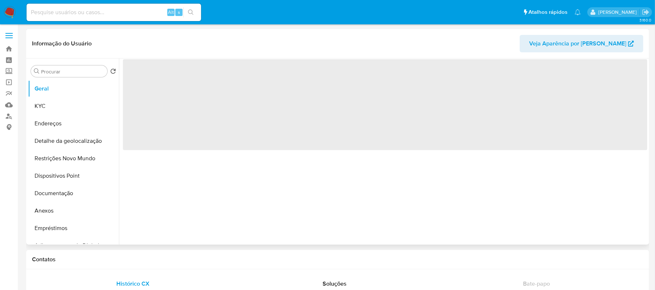
select select "10"
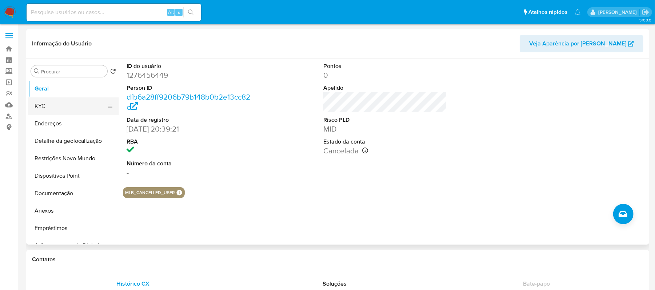
click at [52, 108] on button "KYC" at bounding box center [70, 105] width 85 height 17
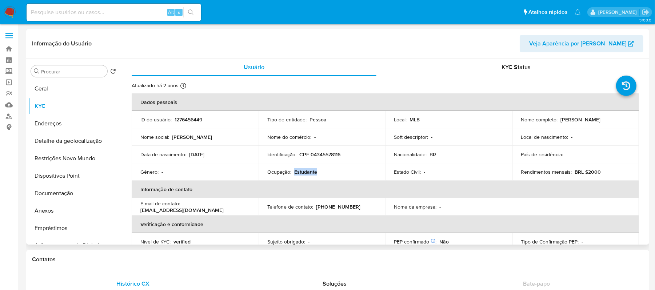
drag, startPoint x: 293, startPoint y: 172, endPoint x: 319, endPoint y: 175, distance: 26.0
click at [319, 175] on td "Ocupação : Estudante" at bounding box center [322, 171] width 127 height 17
copy p "Estudante"
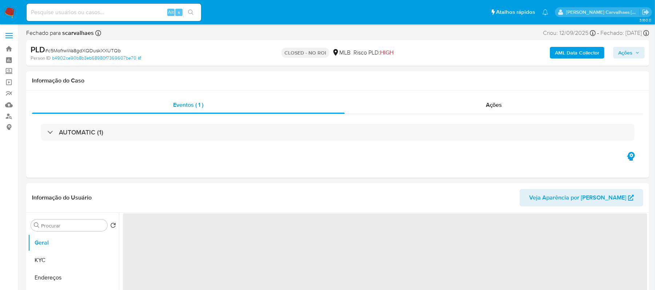
select select "10"
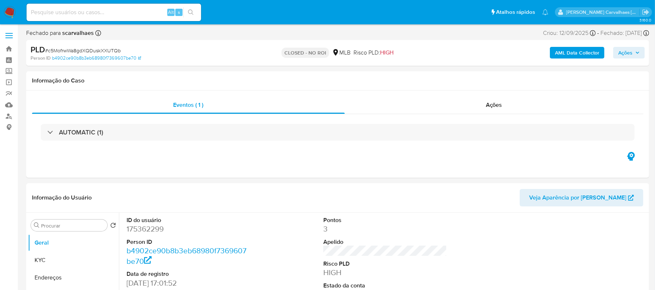
click at [76, 11] on input at bounding box center [114, 12] width 175 height 9
paste input "66KFbGGO08Adqk8revzuJjO6"
type input "66KFbGGO08Adqk8revzuJjO6"
click at [186, 13] on button "search-icon" at bounding box center [190, 12] width 15 height 10
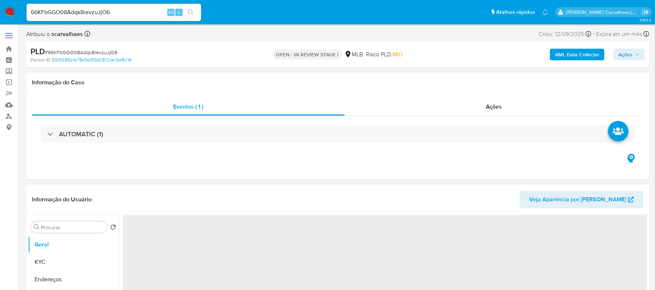
select select "10"
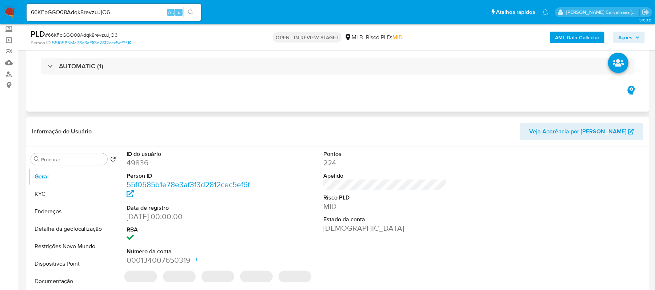
scroll to position [97, 0]
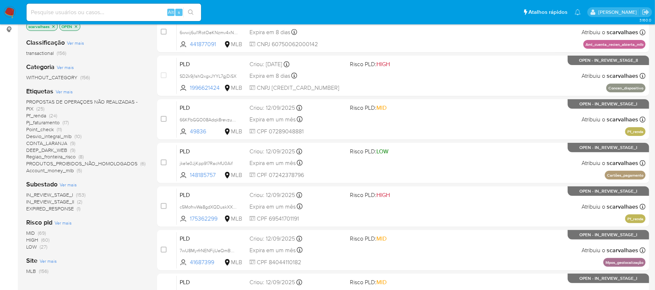
scroll to position [67, 0]
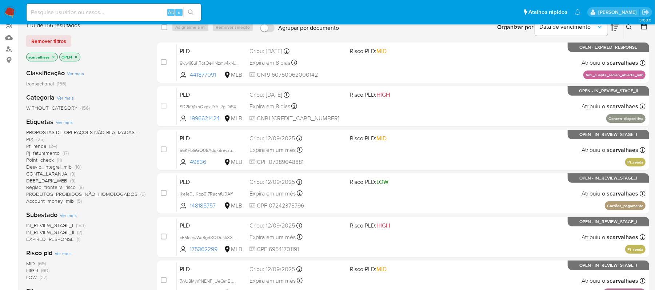
click at [65, 172] on span "CONTA_LARANJA" at bounding box center [46, 173] width 41 height 7
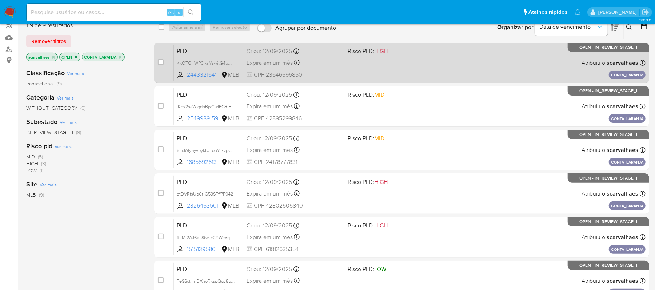
click at [374, 63] on div "PLD KkOTQirWP0IxnYswjtG4bQ7z 2443321641 MLB Risco PLD: HIGH Criou: 12/09/2025 C…" at bounding box center [410, 62] width 472 height 37
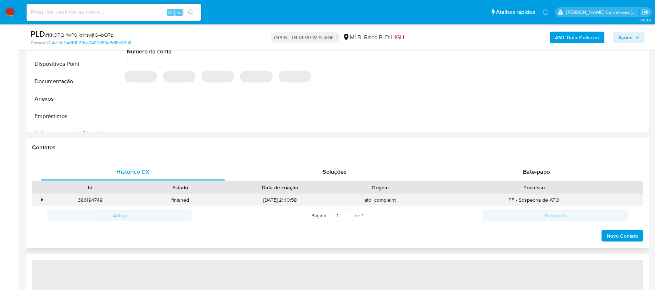
select select "10"
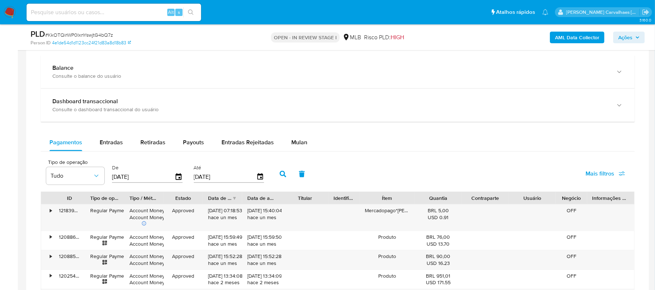
scroll to position [485, 0]
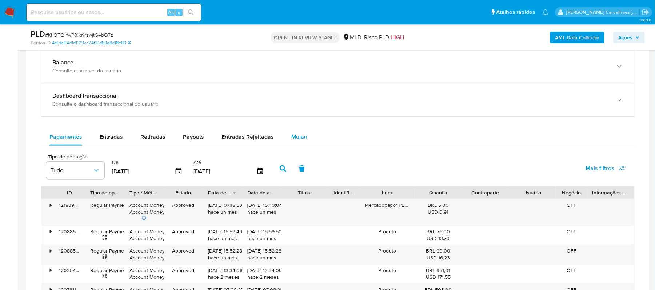
click at [300, 141] on span "Mulan" at bounding box center [299, 137] width 16 height 8
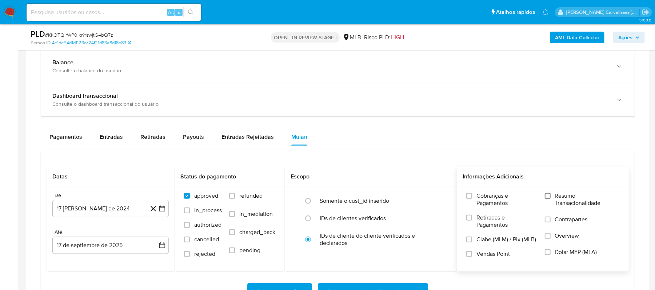
click at [548, 197] on input "Resumo Transacionalidade" at bounding box center [548, 196] width 6 height 6
click at [164, 211] on icon "button" at bounding box center [162, 208] width 7 height 7
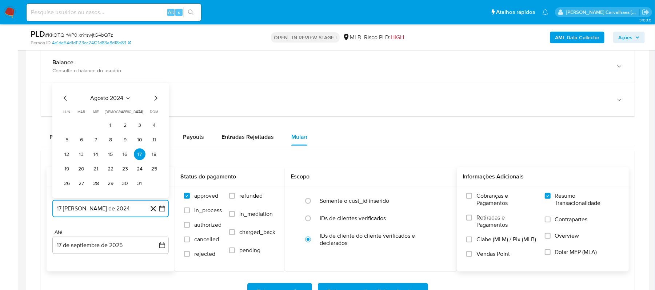
click at [155, 101] on icon "Mes siguiente" at bounding box center [155, 98] width 9 height 9
click at [155, 86] on icon "Mes siguiente" at bounding box center [155, 84] width 9 height 9
click at [156, 99] on icon "Mes siguiente" at bounding box center [155, 98] width 9 height 9
click at [156, 87] on icon "Mes siguiente" at bounding box center [155, 84] width 9 height 9
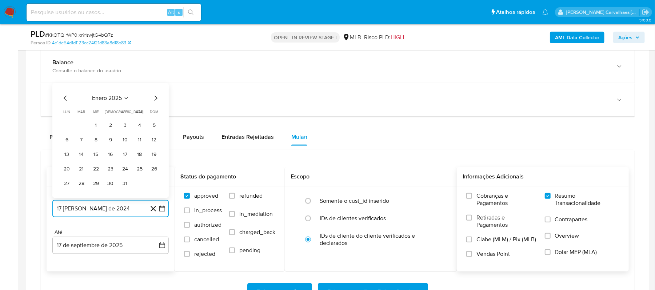
click at [154, 103] on icon "Mes siguiente" at bounding box center [155, 98] width 9 height 9
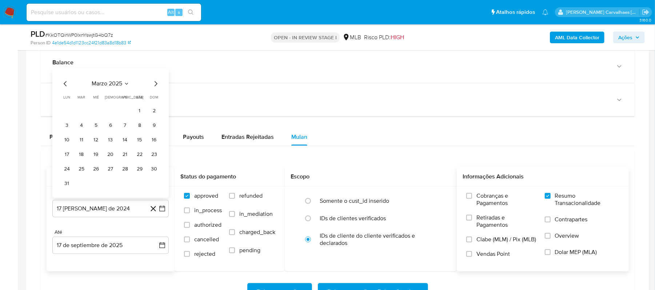
click at [156, 92] on div "marzo 2025 marzo 2025 lun lunes mar martes mié miércoles jue jueves vie viernes…" at bounding box center [110, 135] width 99 height 110
click at [156, 88] on icon "Mes siguiente" at bounding box center [155, 84] width 9 height 9
click at [156, 101] on icon "Mes siguiente" at bounding box center [156, 98] width 3 height 5
click at [156, 87] on icon "Mes siguiente" at bounding box center [156, 83] width 3 height 5
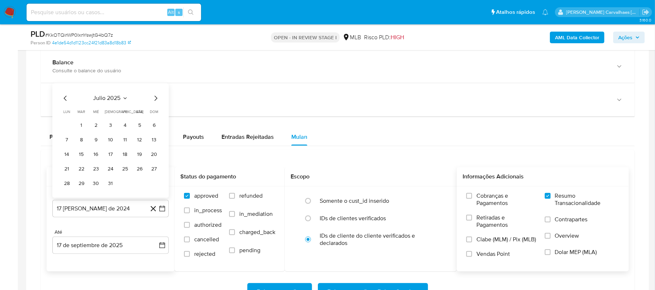
click at [156, 100] on icon "Mes siguiente" at bounding box center [155, 98] width 9 height 9
click at [64, 100] on icon "Mes anterior" at bounding box center [65, 98] width 9 height 9
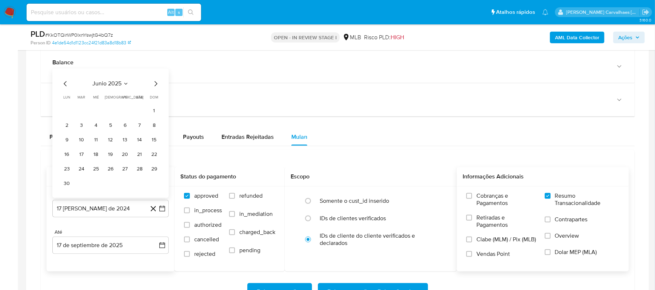
click at [155, 87] on icon "Mes siguiente" at bounding box center [155, 84] width 9 height 9
click at [110, 155] on button "17" at bounding box center [111, 155] width 12 height 12
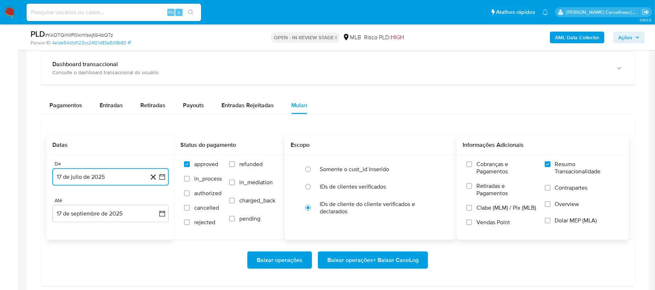
scroll to position [533, 0]
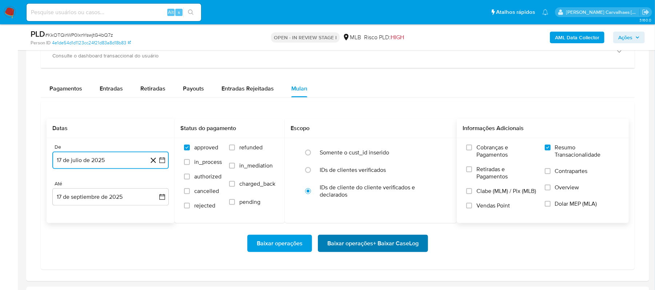
click at [378, 248] on span "Baixar operações + Baixar CaseLog" at bounding box center [372, 244] width 91 height 16
